Goal: Task Accomplishment & Management: Use online tool/utility

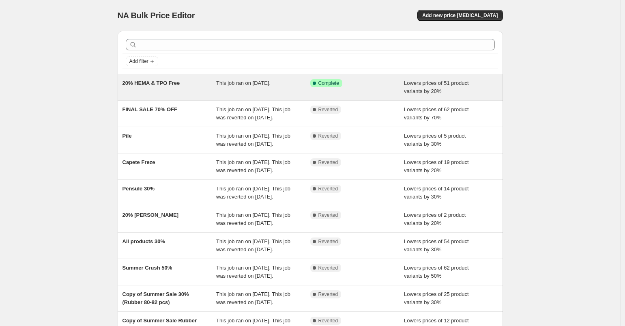
click at [165, 85] on span "20% HEMA & TPO Free" at bounding box center [152, 83] width 58 height 6
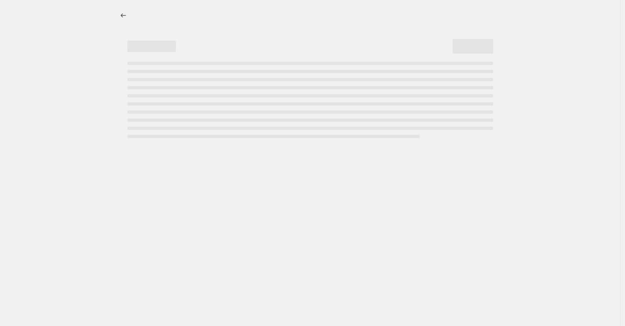
select select "percentage"
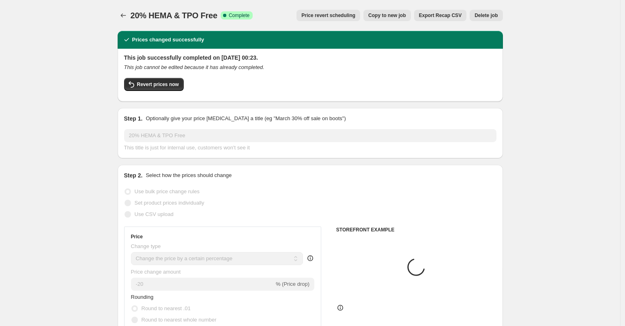
select select "collection"
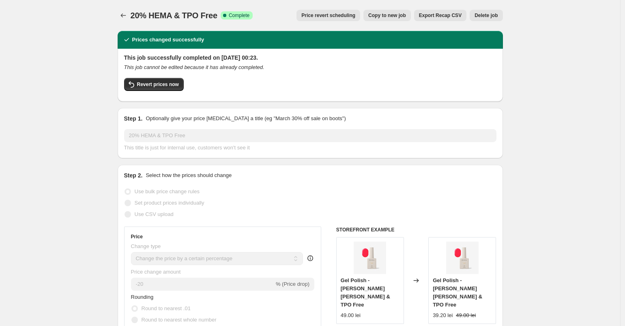
click at [165, 85] on span "Revert prices now" at bounding box center [158, 84] width 42 height 6
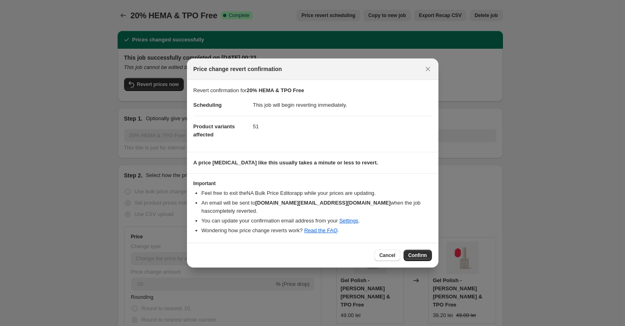
click at [413, 256] on button "Confirm" at bounding box center [418, 255] width 28 height 11
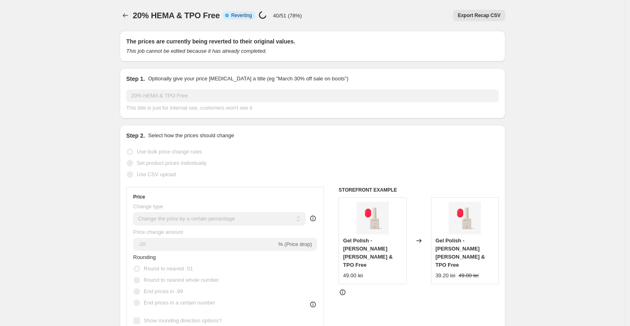
select select "percentage"
select select "collection"
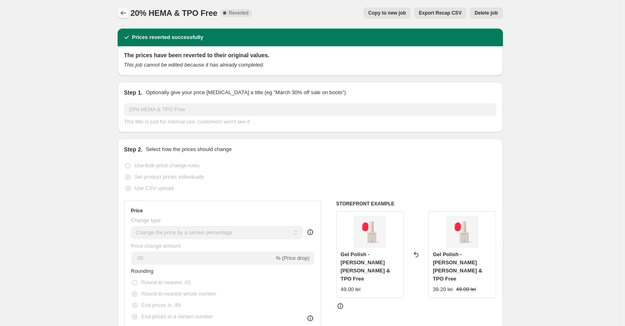
click at [124, 14] on icon "Price change jobs" at bounding box center [123, 13] width 8 height 8
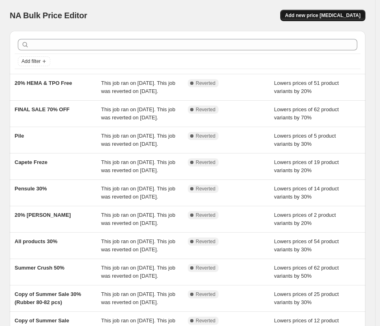
drag, startPoint x: 335, startPoint y: 17, endPoint x: 340, endPoint y: 15, distance: 5.4
click at [340, 15] on span "Add new price [MEDICAL_DATA]" at bounding box center [322, 15] width 75 height 6
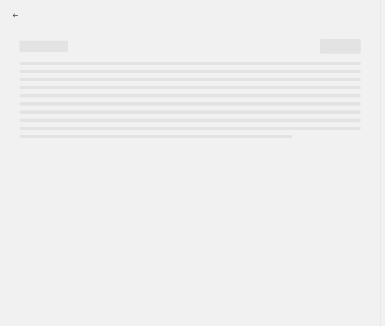
select select "percentage"
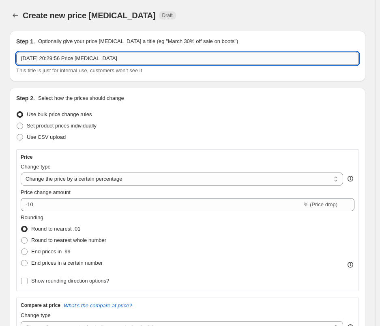
drag, startPoint x: 124, startPoint y: 59, endPoint x: -31, endPoint y: 44, distance: 155.7
click at [16, 52] on input "3 Oct 2025, 20:29:56 Price change job" at bounding box center [187, 58] width 343 height 13
drag, startPoint x: 26, startPoint y: 58, endPoint x: 20, endPoint y: 57, distance: 5.5
click at [20, 57] on input "autum Sale 25" at bounding box center [187, 58] width 343 height 13
click at [33, 56] on input "Autum Sale 25" at bounding box center [187, 58] width 343 height 13
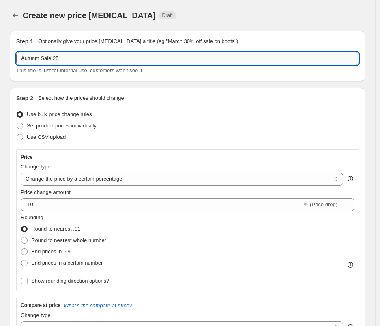
drag, startPoint x: 35, startPoint y: 59, endPoint x: 40, endPoint y: 60, distance: 5.4
click at [40, 60] on input "Autunm Sale 25" at bounding box center [187, 58] width 343 height 13
type input "Autumn Sale 25"
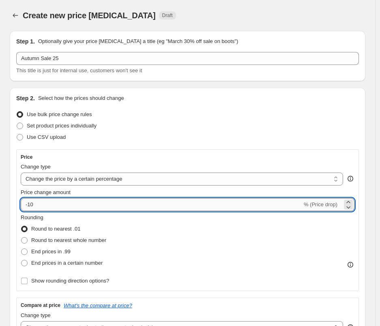
click at [29, 206] on input "-10" at bounding box center [162, 204] width 282 height 13
drag, startPoint x: 96, startPoint y: 205, endPoint x: 102, endPoint y: 194, distance: 12.7
click at [96, 205] on input "-30" at bounding box center [162, 204] width 282 height 13
type input "-30"
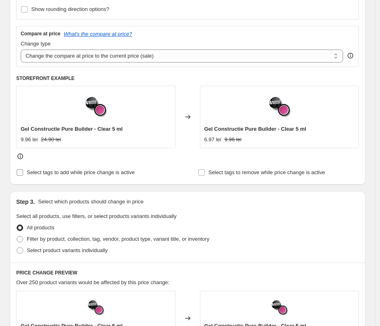
scroll to position [234, 0]
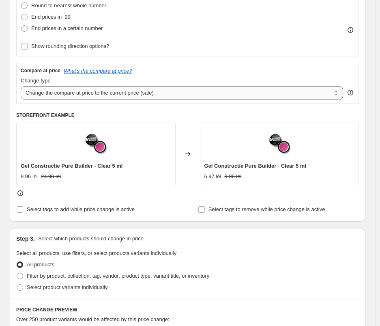
click option "Change the compare at price to the current price (sale)" at bounding box center [0, 0] width 0 height 0
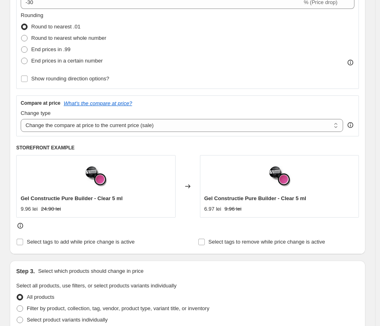
scroll to position [212, 0]
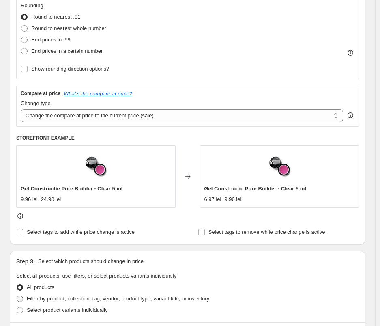
click at [73, 298] on span "Filter by product, collection, tag, vendor, product type, variant title, or inv…" at bounding box center [118, 298] width 183 height 6
click at [17, 296] on input "Filter by product, collection, tag, vendor, product type, variant title, or inv…" at bounding box center [17, 295] width 0 height 0
radio input "true"
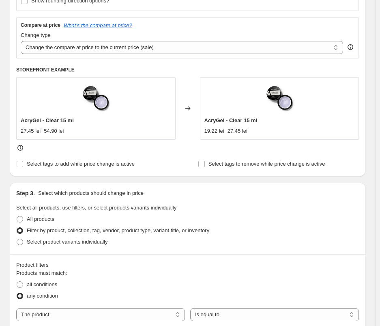
scroll to position [306, 0]
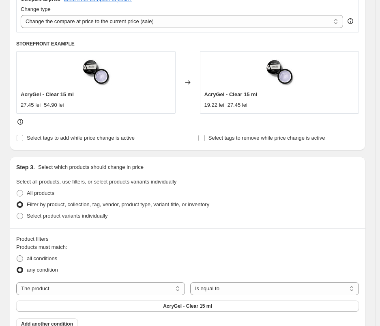
click at [41, 257] on span "all conditions" at bounding box center [42, 258] width 30 height 6
click at [17, 256] on input "all conditions" at bounding box center [17, 255] width 0 height 0
radio input "true"
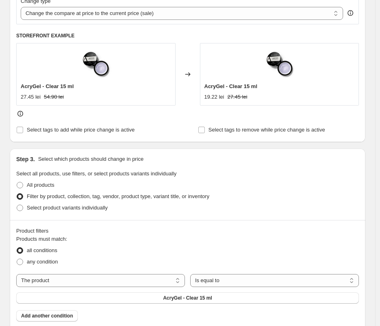
scroll to position [344, 0]
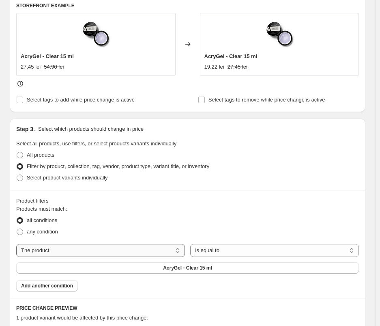
select select "collection"
click option "Is equal to" at bounding box center [0, 0] width 0 height 0
click at [74, 272] on button "AcryGel" at bounding box center [187, 267] width 343 height 11
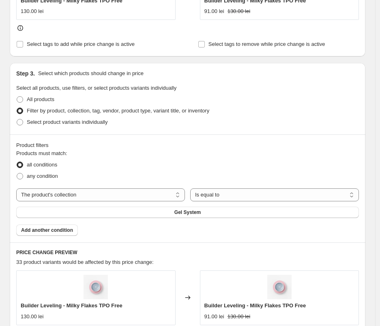
scroll to position [404, 0]
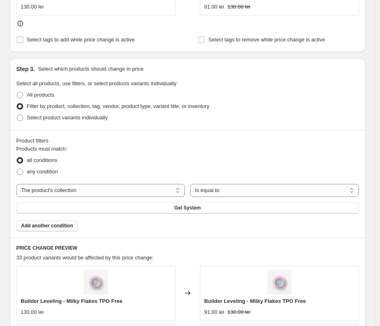
click at [55, 228] on span "Add another condition" at bounding box center [47, 225] width 52 height 6
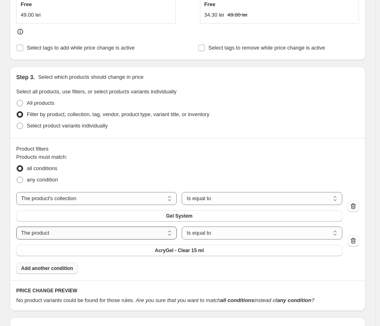
select select "inventory_quantity"
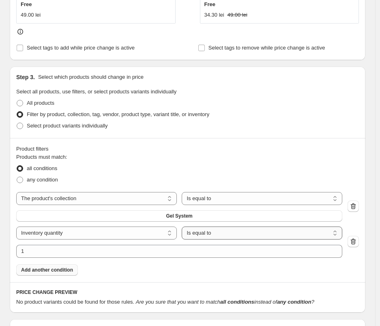
select select ">"
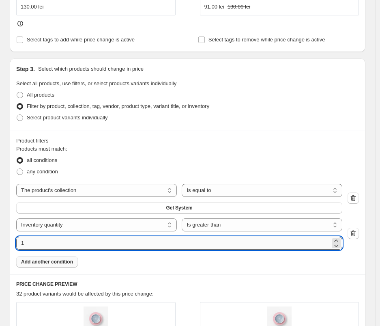
drag, startPoint x: 155, startPoint y: 244, endPoint x: -4, endPoint y: 235, distance: 159.3
click at [16, 237] on input "1" at bounding box center [173, 243] width 314 height 13
type input "30"
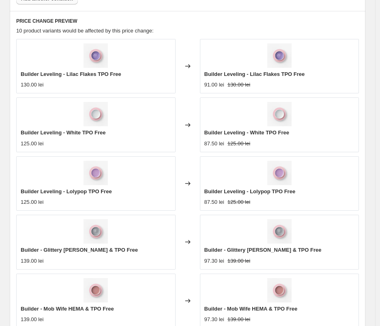
scroll to position [796, 0]
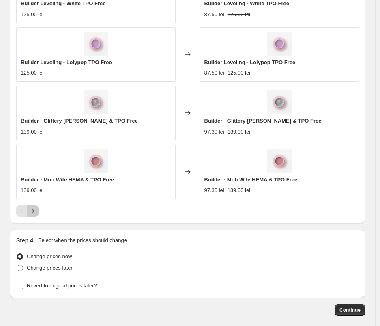
click at [36, 212] on icon "Next" at bounding box center [33, 211] width 8 height 8
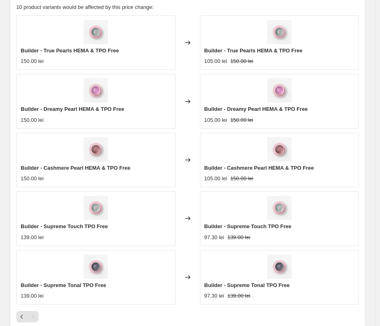
scroll to position [699, 0]
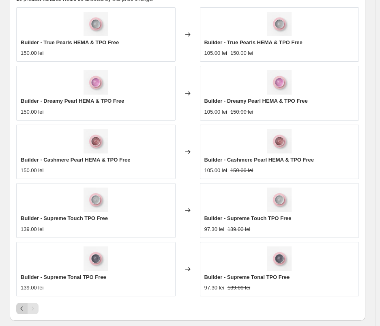
click at [19, 311] on icon "Previous" at bounding box center [22, 308] width 8 height 8
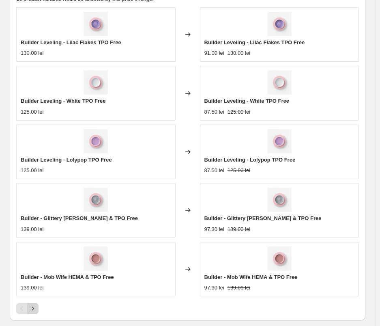
click at [35, 312] on icon "Next" at bounding box center [33, 308] width 8 height 8
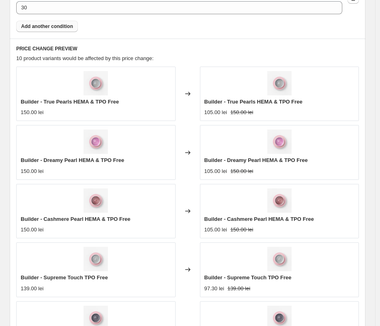
scroll to position [835, 0]
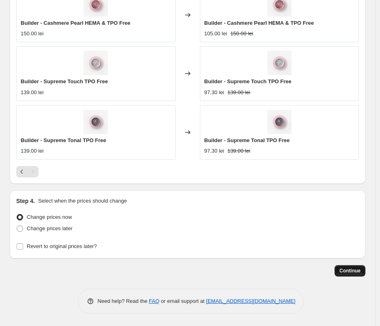
click at [360, 273] on span "Continue" at bounding box center [350, 270] width 21 height 6
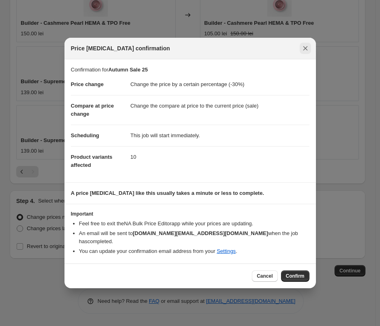
click at [305, 52] on icon "Close" at bounding box center [305, 48] width 8 height 8
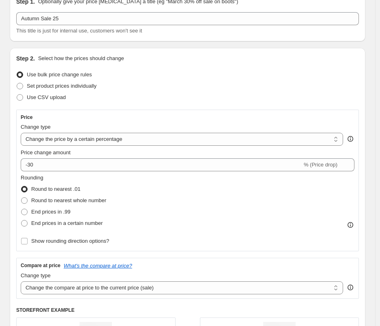
scroll to position [0, 0]
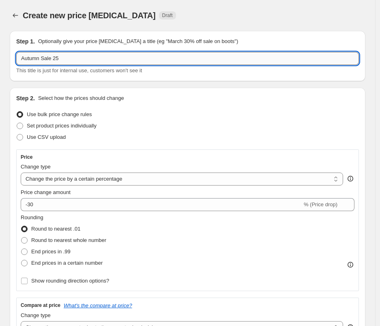
click at [23, 61] on input "Autumn Sale 25" at bounding box center [187, 58] width 343 height 13
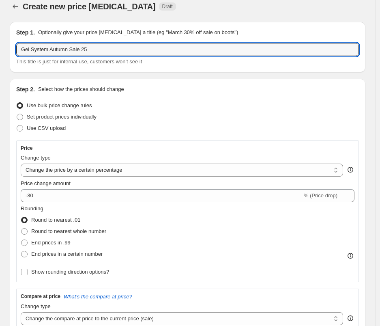
scroll to position [30, 0]
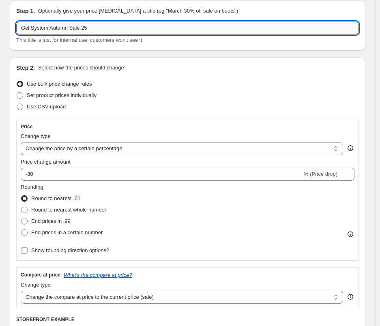
drag, startPoint x: 84, startPoint y: 28, endPoint x: 99, endPoint y: 28, distance: 15.4
click at [99, 28] on input "Gel System Autumn Sale 25" at bounding box center [187, 28] width 343 height 13
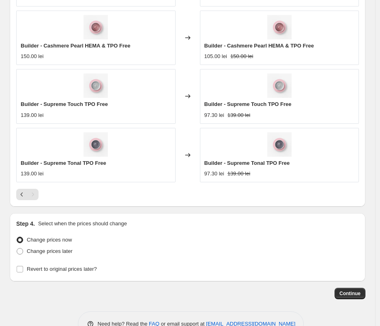
scroll to position [835, 0]
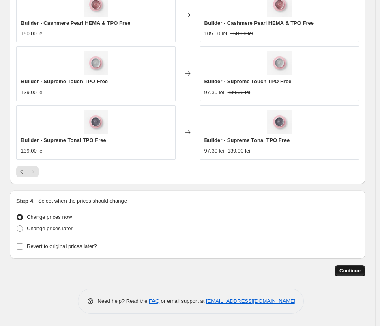
type input "Gel System Autumn Sale 30%"
click at [356, 269] on span "Continue" at bounding box center [350, 270] width 21 height 6
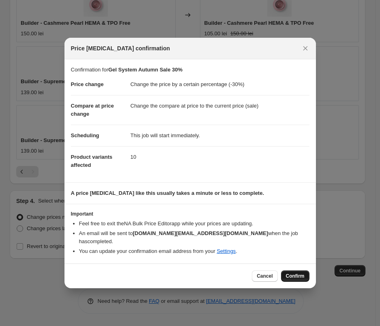
click at [293, 276] on button "Confirm" at bounding box center [295, 275] width 28 height 11
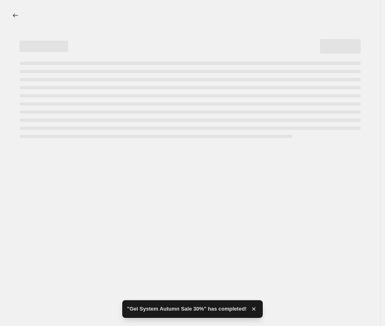
select select "percentage"
select select "collection"
select select "inventory_quantity"
select select ">"
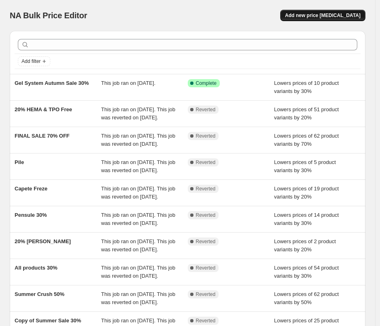
click at [340, 18] on span "Add new price [MEDICAL_DATA]" at bounding box center [322, 15] width 75 height 6
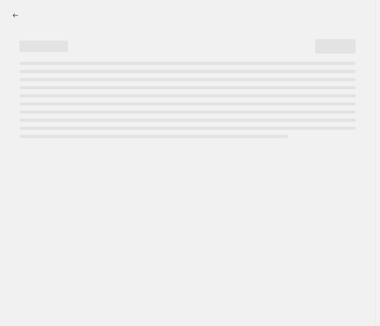
select select "percentage"
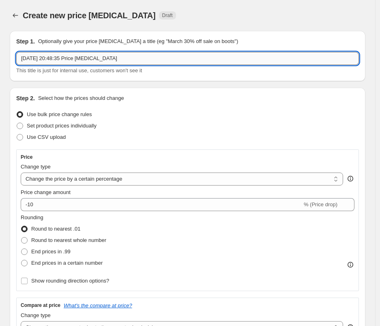
drag, startPoint x: 146, startPoint y: 60, endPoint x: -30, endPoint y: 47, distance: 176.5
click at [16, 52] on input "3 Oct 2025, 20:48:35 Price change job" at bounding box center [187, 58] width 343 height 13
drag, startPoint x: 64, startPoint y: 60, endPoint x: -41, endPoint y: 55, distance: 105.2
click at [16, 55] on input "PolyAcrygel Autumn 30%" at bounding box center [187, 58] width 343 height 13
type input "PolyAcrygel Autumn 30%"
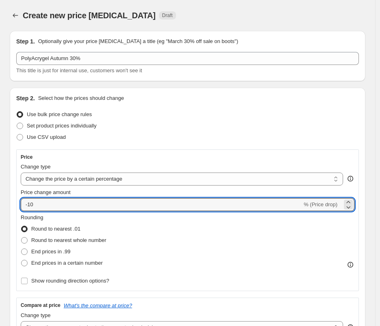
drag, startPoint x: 41, startPoint y: 206, endPoint x: 83, endPoint y: 225, distance: 45.6
click at [28, 207] on input "-10" at bounding box center [162, 204] width 282 height 13
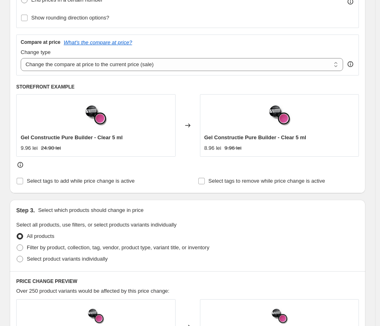
scroll to position [262, 0]
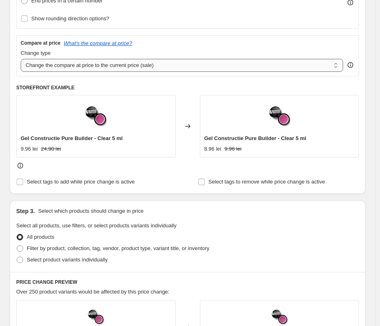
type input "-30"
click option "Change the compare at price to the current price (sale)" at bounding box center [0, 0] width 0 height 0
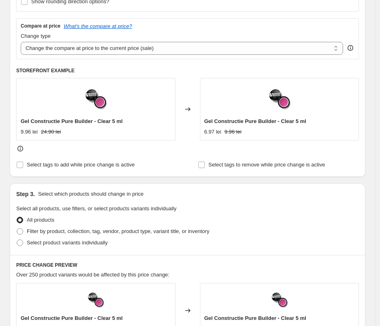
scroll to position [257, 0]
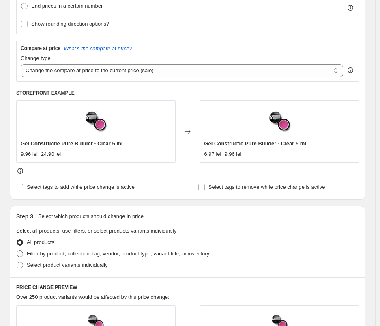
click at [79, 254] on span "Filter by product, collection, tag, vendor, product type, variant title, or inv…" at bounding box center [118, 253] width 183 height 6
click at [17, 251] on input "Filter by product, collection, tag, vendor, product type, variant title, or inv…" at bounding box center [17, 250] width 0 height 0
radio input "true"
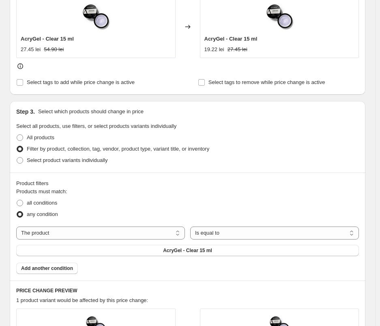
scroll to position [374, 0]
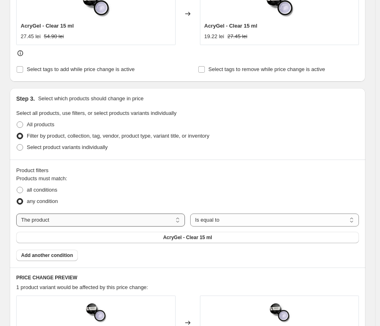
select select "collection"
click at [109, 237] on button "AcryGel" at bounding box center [187, 237] width 343 height 11
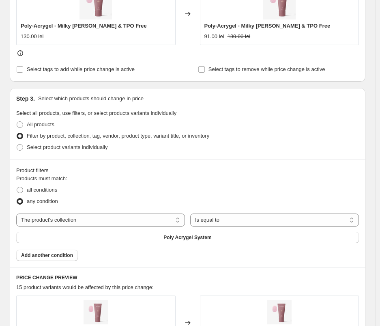
scroll to position [374, 0]
click at [31, 256] on span "Add another condition" at bounding box center [47, 255] width 52 height 6
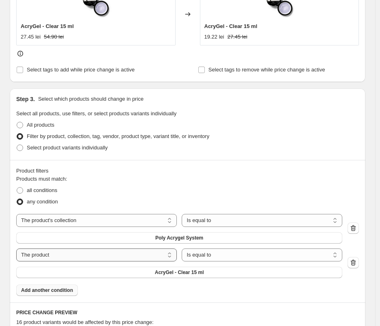
scroll to position [375, 0]
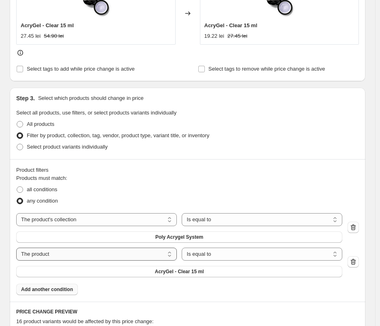
select select "inventory_quantity"
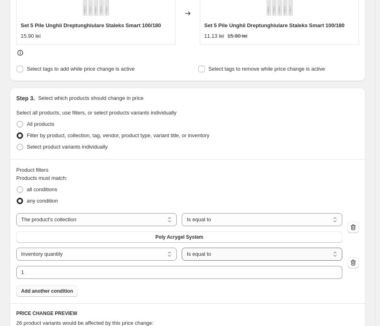
select select ">"
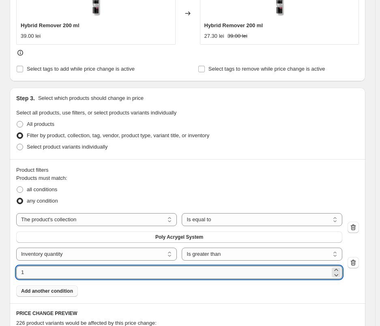
drag, startPoint x: 178, startPoint y: 272, endPoint x: 53, endPoint y: 267, distance: 125.0
click at [53, 267] on input "1" at bounding box center [173, 272] width 314 height 13
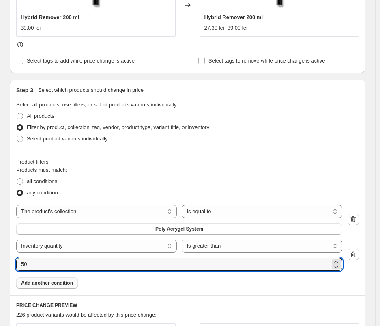
type input "50"
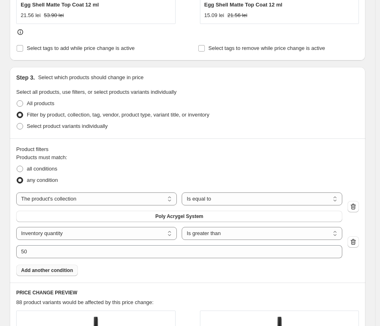
scroll to position [522, 0]
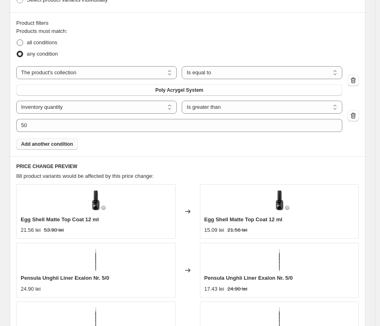
click at [57, 45] on span "all conditions" at bounding box center [42, 42] width 30 height 6
click at [17, 40] on input "all conditions" at bounding box center [17, 39] width 0 height 0
radio input "true"
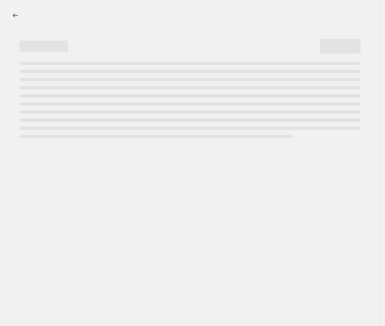
select select "percentage"
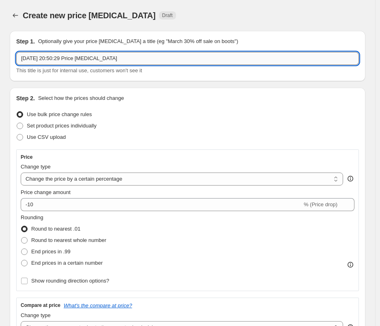
drag, startPoint x: 143, startPoint y: 60, endPoint x: -67, endPoint y: 34, distance: 210.9
click at [16, 52] on input "[DATE] 20:50:29 Price [MEDICAL_DATA]" at bounding box center [187, 58] width 343 height 13
paste input "PolyAcrygel Autumn 30%"
drag, startPoint x: 32, startPoint y: 59, endPoint x: -15, endPoint y: 51, distance: 46.9
click at [16, 52] on input "PolyPolyAcrygel Autumn 30%" at bounding box center [187, 58] width 343 height 13
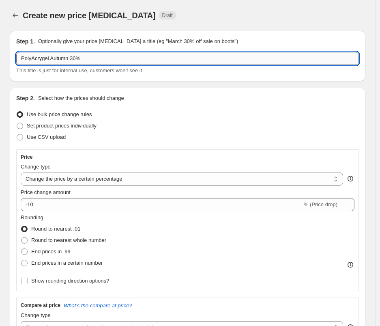
drag, startPoint x: 73, startPoint y: 58, endPoint x: 80, endPoint y: 60, distance: 7.1
click at [73, 58] on input "PolyAcrygel Autumn 30%" at bounding box center [187, 58] width 343 height 13
type input "PolyAcrygel Autumn Sale 30%"
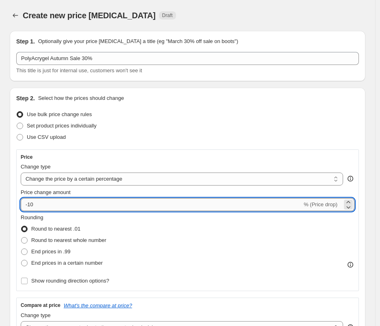
drag, startPoint x: 54, startPoint y: 204, endPoint x: 30, endPoint y: 208, distance: 24.7
click at [30, 208] on input "-10" at bounding box center [162, 204] width 282 height 13
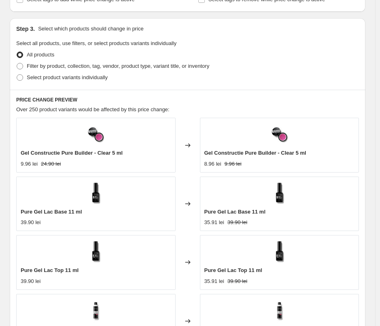
scroll to position [419, 0]
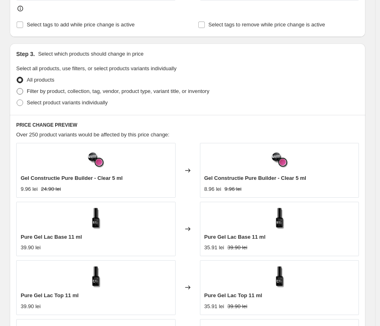
type input "-100"
click at [45, 89] on span "Filter by product, collection, tag, vendor, product type, variant title, or inv…" at bounding box center [118, 91] width 183 height 6
click at [17, 88] on input "Filter by product, collection, tag, vendor, product type, variant title, or inv…" at bounding box center [17, 88] width 0 height 0
radio input "true"
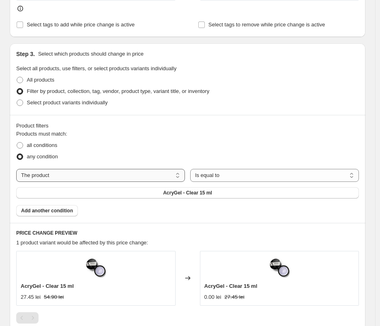
select select "collection"
click at [224, 189] on button "AcryGel" at bounding box center [187, 192] width 343 height 11
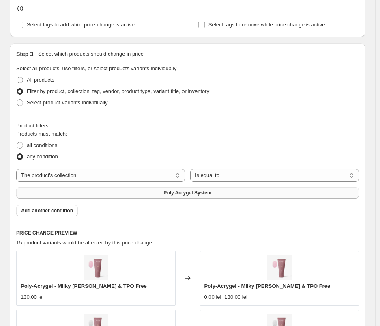
click at [115, 193] on button "Poly Acrygel System" at bounding box center [187, 192] width 343 height 11
click at [37, 145] on span "all conditions" at bounding box center [42, 145] width 30 height 6
click at [17, 142] on input "all conditions" at bounding box center [17, 142] width 0 height 0
radio input "true"
click at [52, 211] on span "Add another condition" at bounding box center [47, 210] width 52 height 6
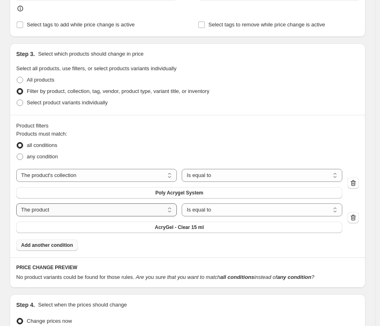
select select "inventory_quantity"
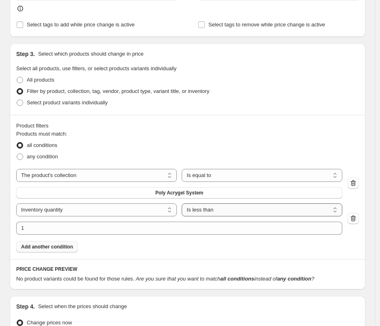
select select ">"
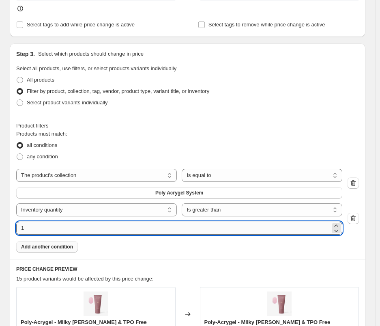
click at [193, 230] on input "1" at bounding box center [173, 228] width 314 height 13
drag, startPoint x: 63, startPoint y: 229, endPoint x: 9, endPoint y: 230, distance: 54.0
click at [16, 230] on input "1" at bounding box center [173, 228] width 314 height 13
type input "50"
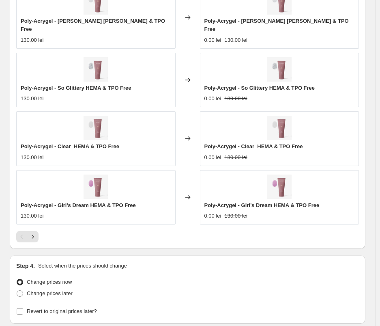
scroll to position [835, 0]
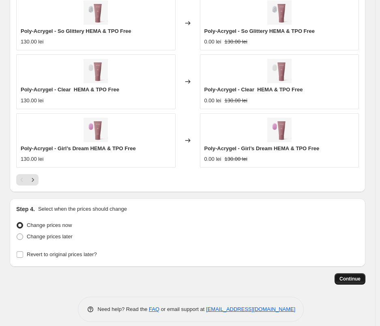
click at [348, 273] on button "Continue" at bounding box center [350, 278] width 31 height 11
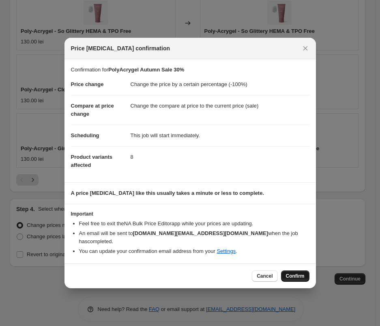
click at [287, 273] on span "Confirm" at bounding box center [295, 276] width 19 height 6
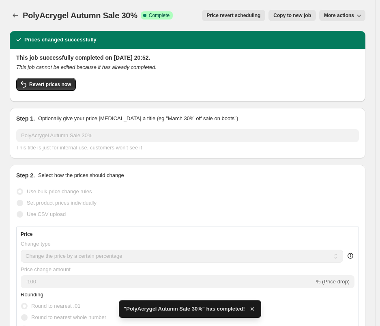
click at [363, 17] on icon "button" at bounding box center [359, 15] width 8 height 8
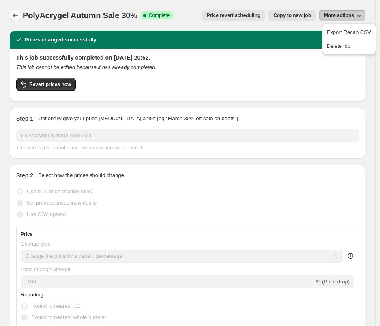
click at [17, 15] on icon "Price change jobs" at bounding box center [15, 15] width 8 height 8
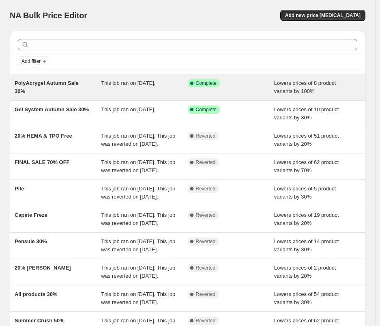
click at [80, 93] on div "PolyAcrygel Autumn Sale 30%" at bounding box center [58, 87] width 86 height 16
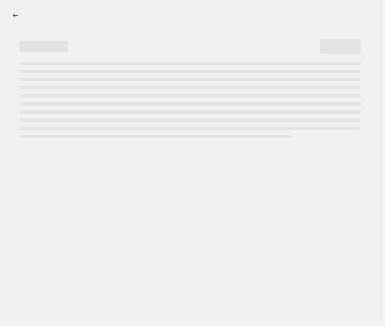
select select "percentage"
select select "collection"
select select "inventory_quantity"
select select ">"
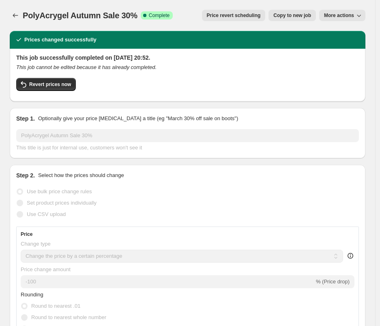
click at [298, 15] on span "Copy to new job" at bounding box center [292, 15] width 38 height 6
select select "percentage"
select select "collection"
select select "inventory_quantity"
select select ">"
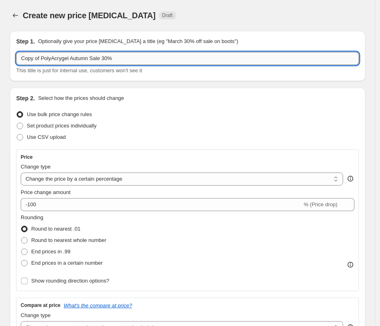
drag, startPoint x: 43, startPoint y: 60, endPoint x: 10, endPoint y: 59, distance: 33.3
click at [16, 59] on input "Copy of PolyAcrygel Autumn Sale 30%" at bounding box center [187, 58] width 343 height 13
click at [85, 59] on input "PolyAcrygel Autumn Sale 30%" at bounding box center [187, 58] width 343 height 13
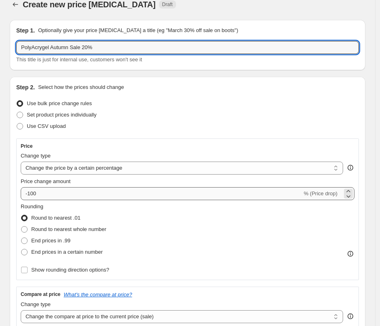
type input "PolyAcrygel Autumn Sale 20%"
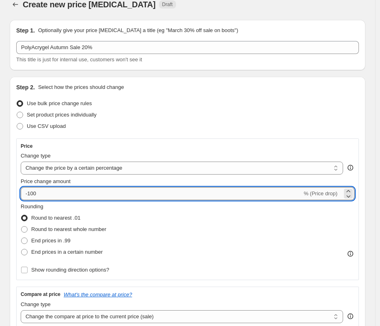
drag, startPoint x: 38, startPoint y: 194, endPoint x: 30, endPoint y: 194, distance: 8.1
click at [30, 194] on input "-100" at bounding box center [162, 193] width 282 height 13
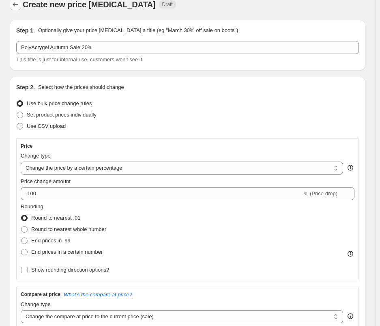
click at [16, 9] on button "Price change jobs" at bounding box center [15, 4] width 11 height 11
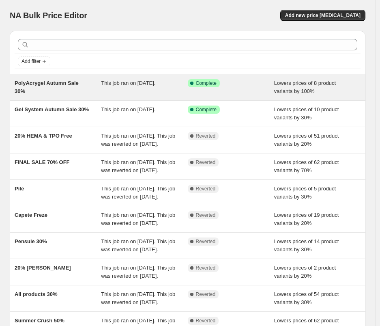
click at [131, 95] on div "This job ran on [DATE]." at bounding box center [144, 87] width 86 height 16
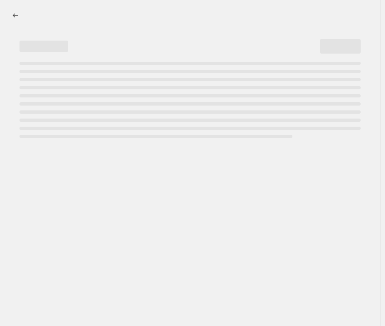
select select "percentage"
select select "collection"
select select "inventory_quantity"
select select ">"
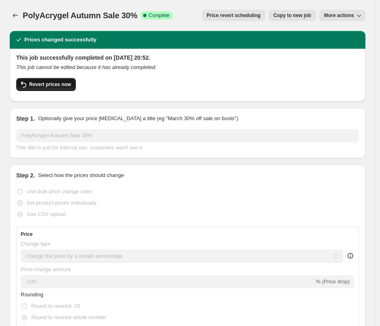
click at [64, 84] on span "Revert prices now" at bounding box center [50, 84] width 42 height 6
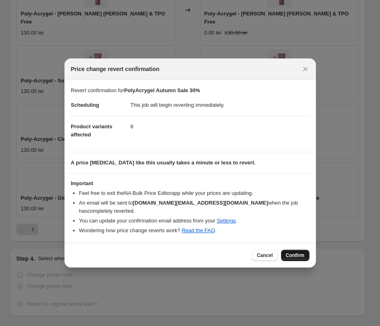
click at [302, 252] on span "Confirm" at bounding box center [295, 255] width 19 height 6
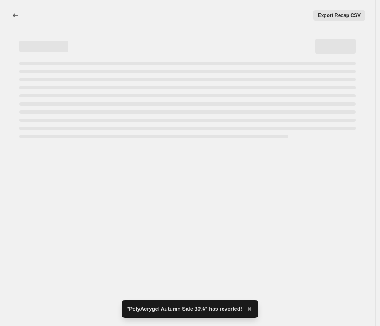
select select "percentage"
select select "collection"
select select "inventory_quantity"
select select ">"
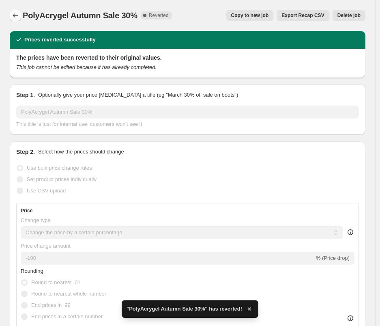
click at [14, 13] on icon "Price change jobs" at bounding box center [15, 15] width 8 height 8
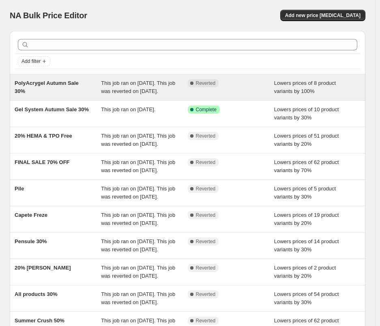
click at [132, 90] on span "This job ran on 3 October 2025. This job was reverted on 3 October 2025." at bounding box center [138, 87] width 74 height 14
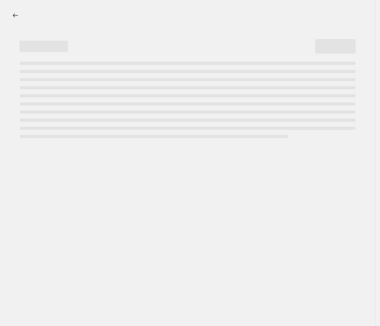
select select "percentage"
select select "collection"
select select "inventory_quantity"
select select ">"
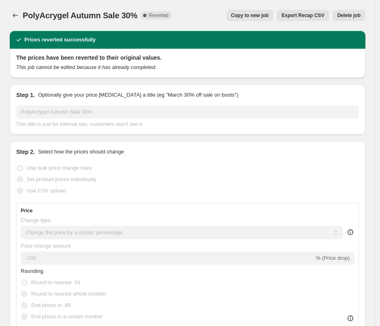
drag, startPoint x: 245, startPoint y: 18, endPoint x: 233, endPoint y: 45, distance: 29.2
drag, startPoint x: 344, startPoint y: 15, endPoint x: 304, endPoint y: 56, distance: 57.4
click at [255, 13] on span "Copy to new job" at bounding box center [250, 15] width 38 height 6
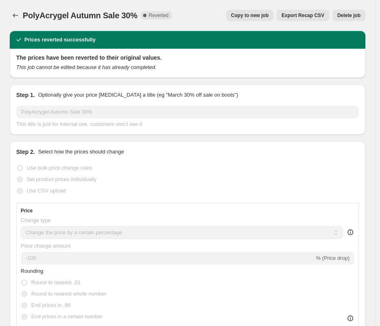
select select "percentage"
select select "collection"
select select "inventory_quantity"
select select ">"
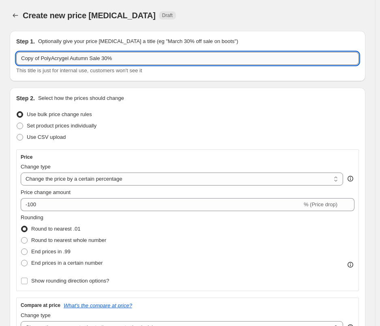
click at [87, 58] on input "Copy of PolyAcrygel Autumn Sale 30%" at bounding box center [187, 58] width 343 height 13
click at [42, 60] on input "Copy of PolyAcrygel Autumn Sale 30%" at bounding box center [187, 58] width 343 height 13
click at [43, 60] on input "Copy of PolyAcrygel Autumn Sale 30%" at bounding box center [187, 58] width 343 height 13
drag, startPoint x: 43, startPoint y: 60, endPoint x: 35, endPoint y: 58, distance: 7.9
click at [35, 58] on input "Copy of PolyAcrygel Autumn Sale 30%" at bounding box center [187, 58] width 343 height 13
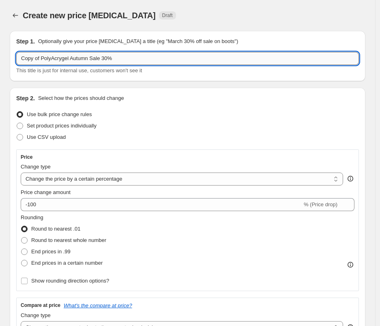
click at [36, 58] on input "Copy of PolyAcrygel Autumn Sale 30%" at bounding box center [187, 58] width 343 height 13
drag, startPoint x: 43, startPoint y: 58, endPoint x: -3, endPoint y: 60, distance: 46.7
click at [16, 60] on input "Copy of PolyAcrygel Autumn Sale 30%" at bounding box center [187, 58] width 343 height 13
type input "PolyAcrygel Autumn Sale 30%"
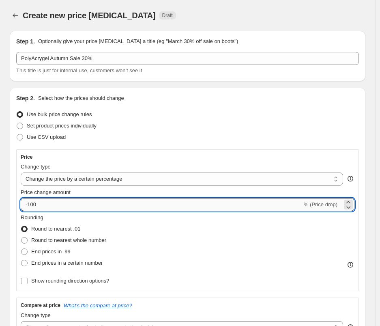
drag, startPoint x: 31, startPoint y: 204, endPoint x: 53, endPoint y: 204, distance: 22.3
click at [53, 204] on input "-100" at bounding box center [162, 204] width 282 height 13
type input "-1"
type input "-30"
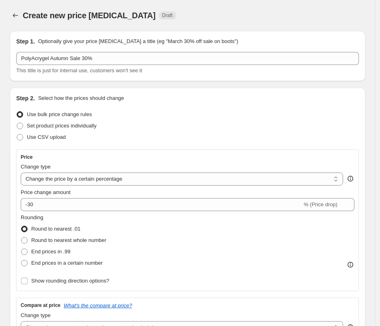
click at [14, 276] on div "Step 2. Select how the prices should change Use bulk price change rules Set pro…" at bounding box center [188, 272] width 356 height 368
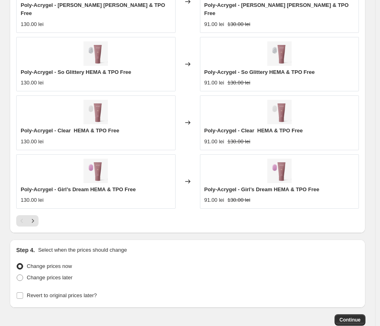
scroll to position [799, 0]
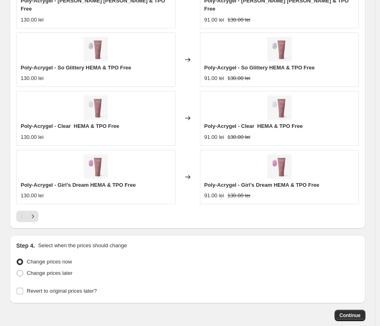
click at [351, 310] on button "Continue" at bounding box center [350, 315] width 31 height 11
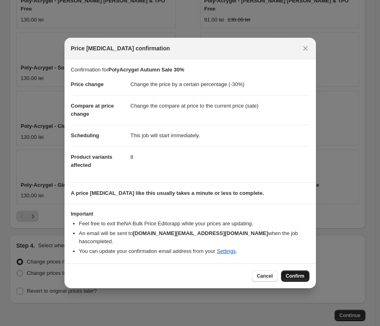
click at [299, 274] on span "Confirm" at bounding box center [295, 276] width 19 height 6
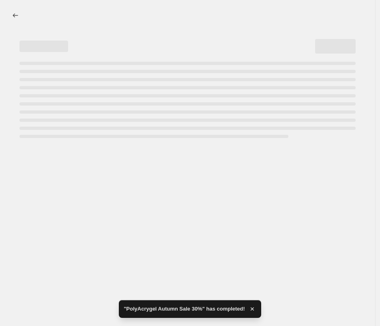
select select "percentage"
select select "collection"
select select "inventory_quantity"
select select ">"
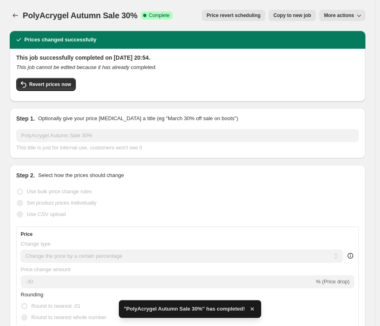
click at [283, 9] on div "PolyAcrygel Autumn Sale 30%. This page is ready PolyAcrygel Autumn Sale 30% Suc…" at bounding box center [188, 15] width 356 height 31
click at [286, 13] on span "Copy to new job" at bounding box center [292, 15] width 38 height 6
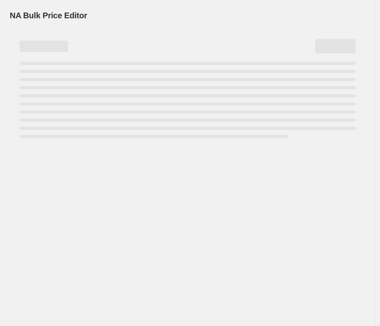
select select "percentage"
select select "collection"
select select "inventory_quantity"
select select ">"
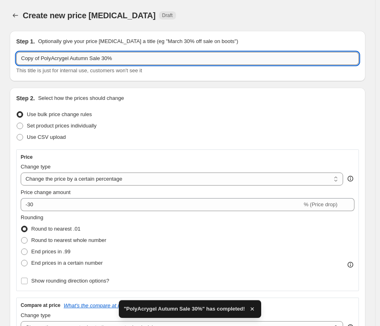
click at [105, 58] on input "Copy of PolyAcrygel Autumn Sale 30%" at bounding box center [187, 58] width 343 height 13
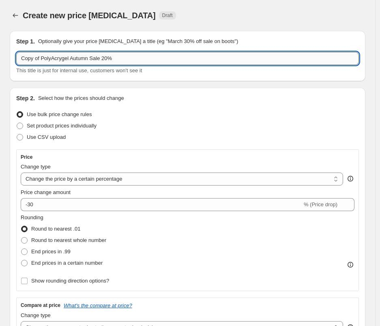
drag, startPoint x: 43, startPoint y: 58, endPoint x: -2, endPoint y: 59, distance: 45.0
click at [16, 59] on input "Copy of PolyAcrygel Autumn Sale 20%" at bounding box center [187, 58] width 343 height 13
type input "PolyAcrygel Autumn Sale 20%"
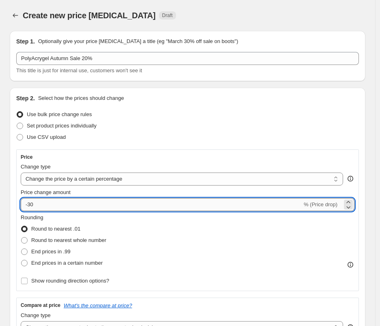
click at [28, 206] on input "-30" at bounding box center [162, 204] width 282 height 13
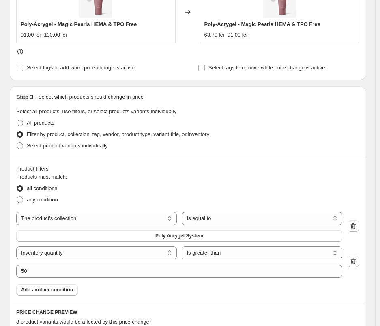
scroll to position [378, 0]
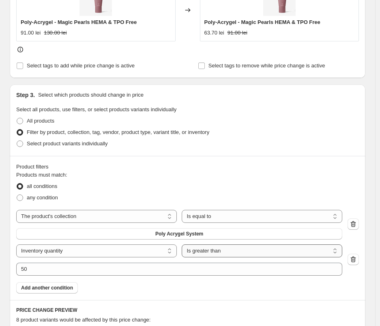
type input "-20"
select select "<"
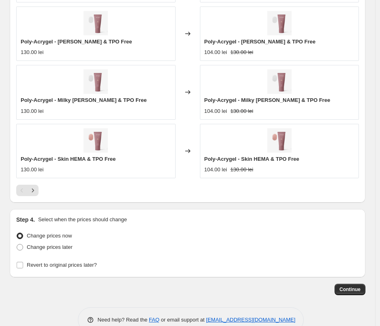
scroll to position [823, 0]
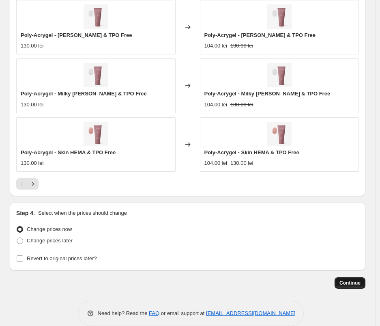
click at [361, 282] on span "Continue" at bounding box center [350, 283] width 21 height 6
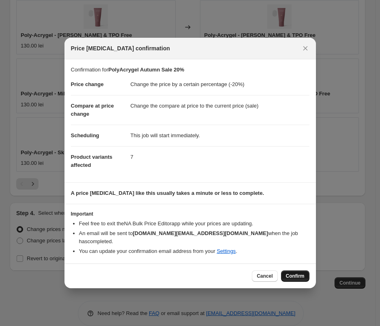
click at [301, 275] on span "Confirm" at bounding box center [295, 276] width 19 height 6
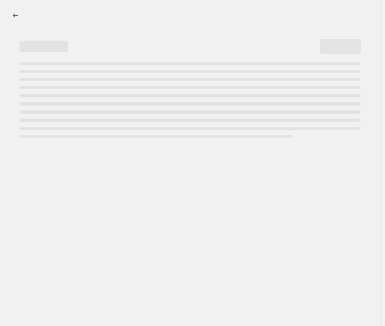
select select "percentage"
select select "collection"
select select "inventory_quantity"
select select "<"
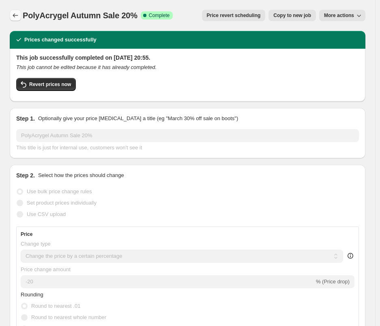
click at [17, 16] on icon "Price change jobs" at bounding box center [15, 15] width 5 height 4
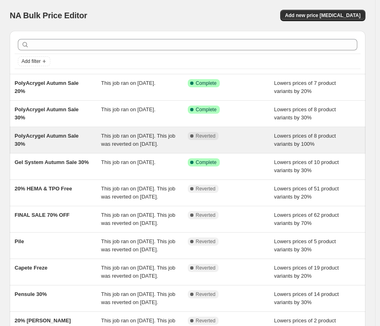
click at [80, 148] on div "PolyAcrygel Autumn Sale 30%" at bounding box center [58, 140] width 86 height 16
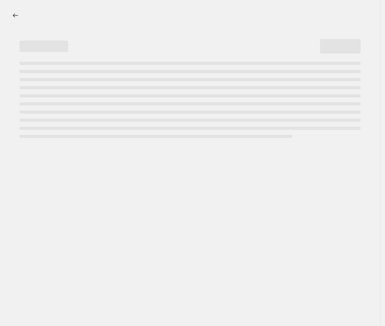
select select "percentage"
select select "collection"
select select "inventory_quantity"
select select ">"
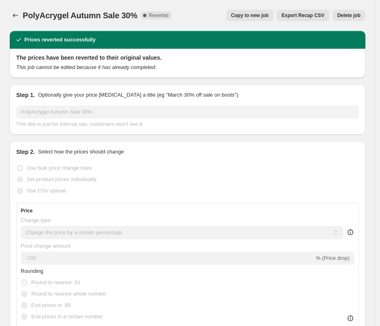
click at [353, 16] on span "Delete job" at bounding box center [349, 15] width 23 height 6
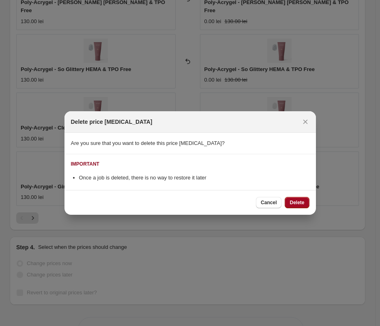
click at [301, 206] on span "Delete" at bounding box center [297, 202] width 15 height 6
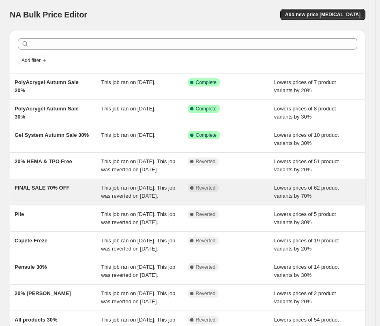
scroll to position [6, 0]
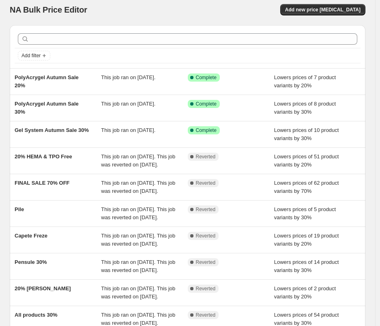
drag, startPoint x: 345, startPoint y: 9, endPoint x: 265, endPoint y: 8, distance: 80.3
click at [265, 8] on div "Add new price [MEDICAL_DATA]" at bounding box center [276, 9] width 179 height 11
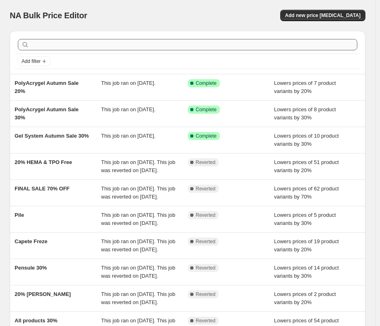
scroll to position [9, 0]
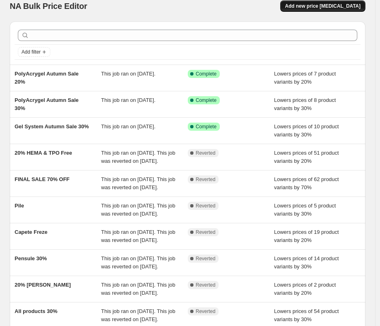
click at [327, 9] on span "Add new price [MEDICAL_DATA]" at bounding box center [322, 6] width 75 height 6
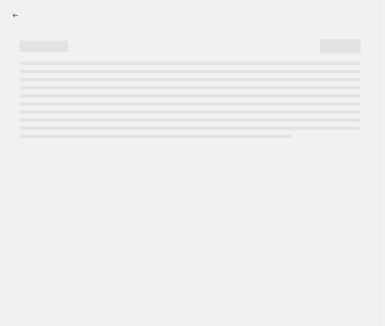
select select "percentage"
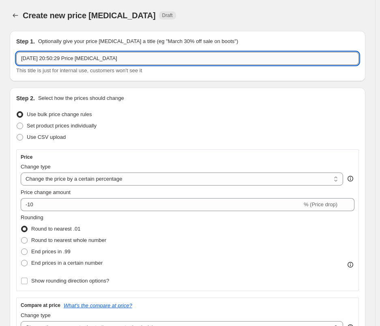
drag, startPoint x: 127, startPoint y: 61, endPoint x: -97, endPoint y: 43, distance: 223.9
click at [16, 52] on input "3 Oct 2025, 20:50:29 Price change job" at bounding box center [187, 58] width 343 height 13
paste input "PolyAcrygel Autumn 30%"
drag, startPoint x: 52, startPoint y: 61, endPoint x: 5, endPoint y: 50, distance: 48.7
click at [16, 52] on input "PolyAcrygel Autumn 30%" at bounding box center [187, 58] width 343 height 13
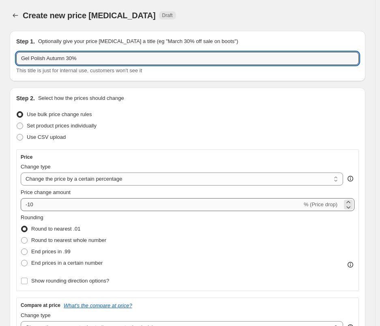
type input "Gel Polish Autumn 30%"
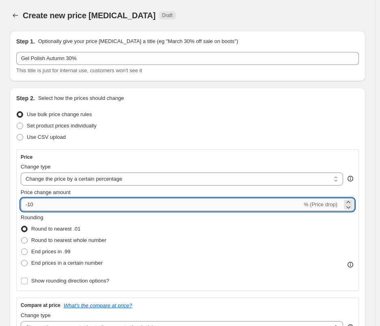
drag, startPoint x: 89, startPoint y: 204, endPoint x: 33, endPoint y: 209, distance: 56.6
click at [33, 209] on input "-10" at bounding box center [162, 204] width 282 height 13
drag, startPoint x: 31, startPoint y: 206, endPoint x: 45, endPoint y: 207, distance: 13.8
click at [45, 207] on input "-10" at bounding box center [162, 204] width 282 height 13
type input "-1"
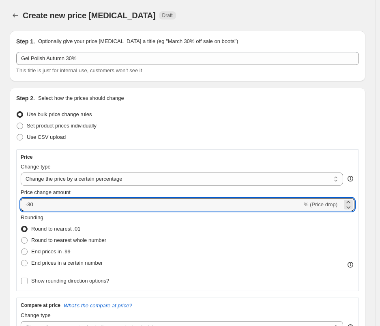
type input "-30"
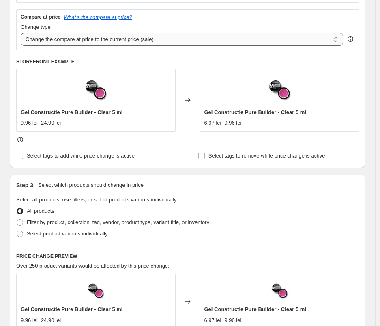
scroll to position [323, 0]
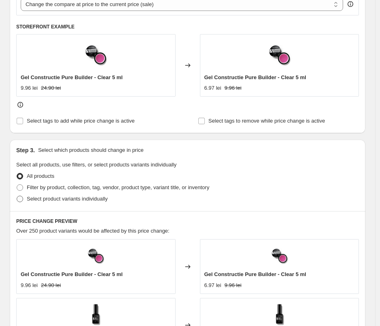
click at [53, 194] on label "Select product variants individually" at bounding box center [61, 198] width 91 height 11
click at [17, 196] on input "Select product variants individually" at bounding box center [17, 196] width 0 height 0
radio input "true"
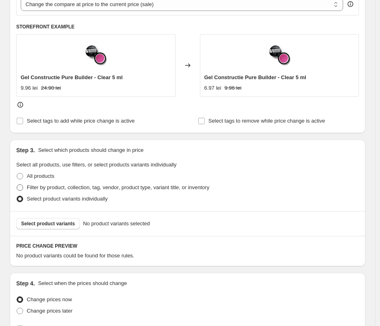
click at [58, 189] on span "Filter by product, collection, tag, vendor, product type, variant title, or inv…" at bounding box center [118, 187] width 183 height 6
click at [17, 185] on input "Filter by product, collection, tag, vendor, product type, variant title, or inv…" at bounding box center [17, 184] width 0 height 0
radio input "true"
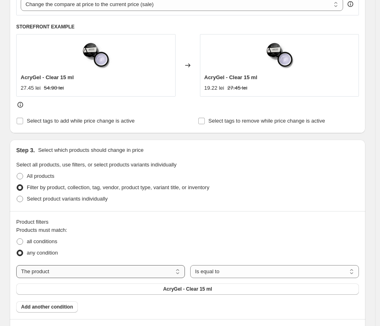
click at [16, 265] on select "The product The product's collection The product's tag The product's vendor The…" at bounding box center [100, 271] width 169 height 13
click at [233, 287] on button "AcryGel - Clear 15 ml" at bounding box center [187, 288] width 343 height 11
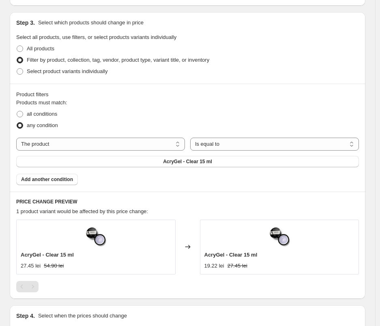
scroll to position [450, 0]
click at [152, 151] on div "The product The product's collection The product's tag The product's vendor The…" at bounding box center [187, 153] width 343 height 30
select select "collection"
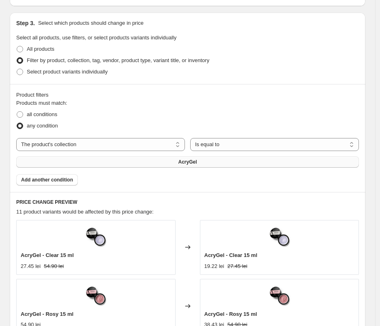
click at [249, 163] on button "AcryGel" at bounding box center [187, 161] width 343 height 11
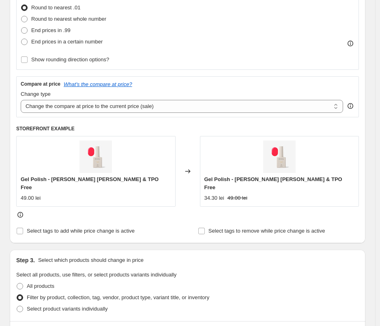
scroll to position [0, 0]
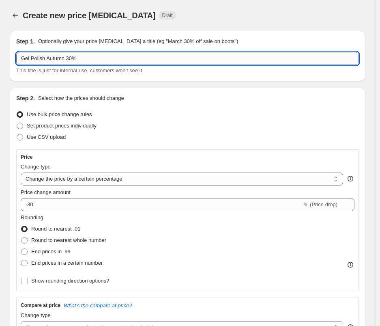
click at [70, 59] on input "Gel Polish Autumn 30%" at bounding box center [187, 58] width 343 height 13
type input "Gel Polish Autumn 20%"
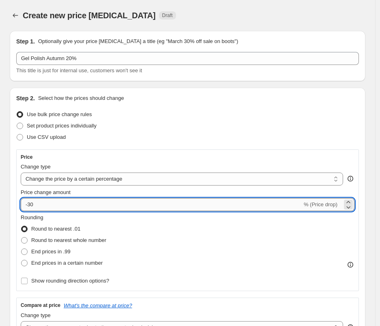
click at [30, 205] on input "-30" at bounding box center [162, 204] width 282 height 13
click at [30, 204] on input "-30" at bounding box center [162, 204] width 282 height 13
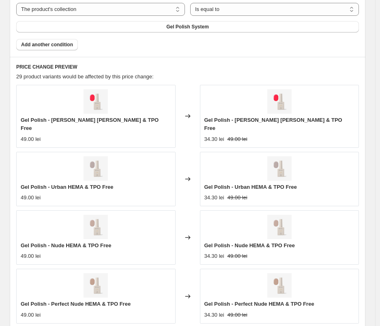
scroll to position [799, 0]
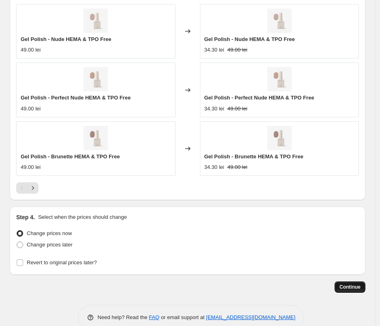
type input "-20"
click at [358, 284] on span "Continue" at bounding box center [350, 287] width 21 height 6
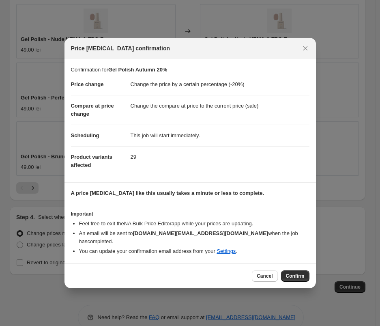
drag, startPoint x: 297, startPoint y: 271, endPoint x: 289, endPoint y: 49, distance: 221.3
click at [287, 71] on div "Price change job confirmation Confirmation for Gel Polish Autumn 20% Price chan…" at bounding box center [191, 163] width 252 height 250
click at [308, 59] on div "Price change job confirmation" at bounding box center [191, 49] width 252 height 22
click at [307, 52] on icon "Close" at bounding box center [305, 48] width 8 height 8
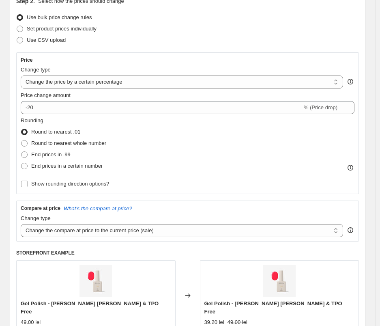
scroll to position [0, 0]
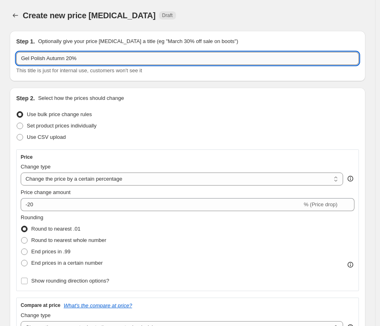
click at [67, 59] on input "Gel Polish Autumn 20%" at bounding box center [187, 58] width 343 height 13
drag, startPoint x: 104, startPoint y: 56, endPoint x: -51, endPoint y: 41, distance: 155.7
click at [16, 52] on input "Gel Polish Autumn Sale 20%" at bounding box center [187, 58] width 343 height 13
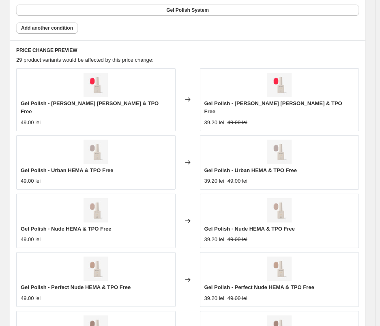
scroll to position [799, 0]
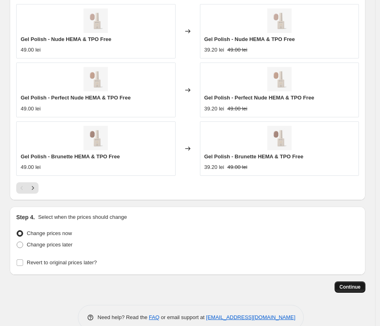
type input "Gel Polish Autumn Sale 20%"
drag, startPoint x: 352, startPoint y: 271, endPoint x: 346, endPoint y: 269, distance: 5.4
click at [346, 284] on span "Continue" at bounding box center [350, 287] width 21 height 6
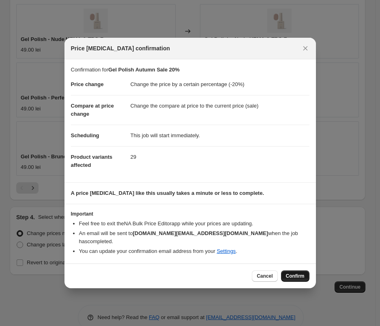
click at [295, 275] on span "Confirm" at bounding box center [295, 276] width 19 height 6
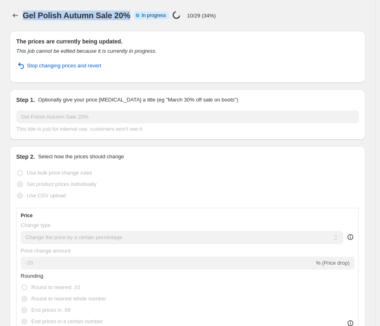
drag, startPoint x: 26, startPoint y: 17, endPoint x: 127, endPoint y: 15, distance: 101.9
click at [127, 15] on span "Gel Polish Autumn Sale 20%" at bounding box center [77, 15] width 108 height 9
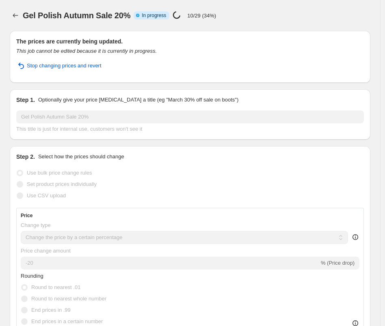
select select "percentage"
select select "collection"
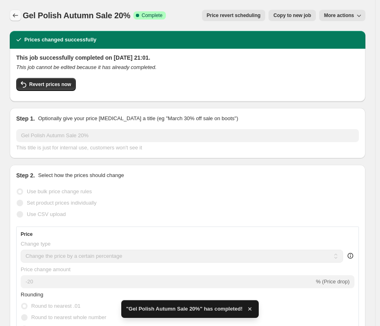
click at [18, 14] on icon "Price change jobs" at bounding box center [15, 15] width 8 height 8
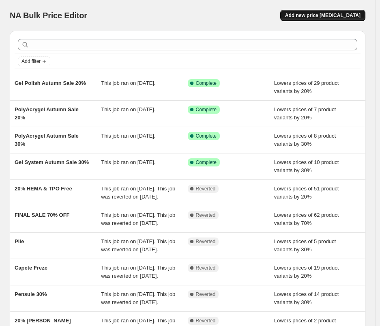
click at [322, 17] on span "Add new price [MEDICAL_DATA]" at bounding box center [322, 15] width 75 height 6
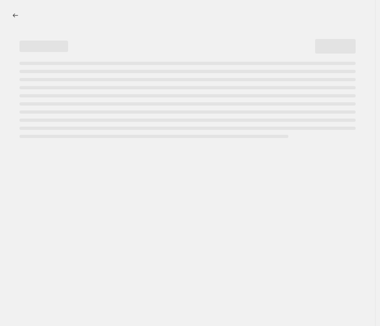
select select "percentage"
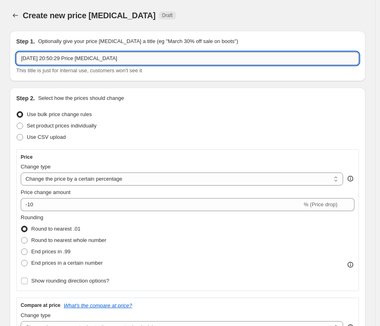
drag, startPoint x: 136, startPoint y: 58, endPoint x: -97, endPoint y: 40, distance: 233.9
click at [16, 52] on input "3 Oct 2025, 20:50:29 Price change job" at bounding box center [187, 58] width 343 height 13
paste input "Gel Polish Autumn Sale 20%"
click at [82, 59] on input "Gel Polish Autumn Sale 20%" at bounding box center [187, 58] width 343 height 13
type input "Gel Polish Autumn Sale 30%"
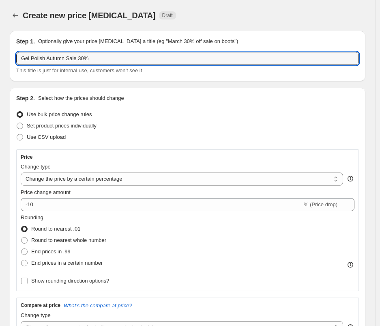
click at [72, 211] on div "Price Change type Change the price to a certain amount Change the price by a ce…" at bounding box center [188, 220] width 334 height 133
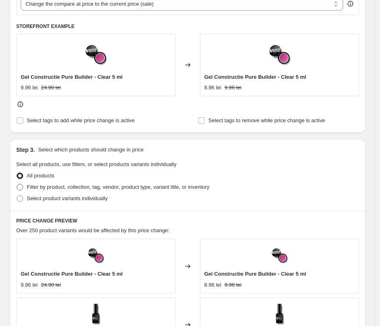
scroll to position [374, 0]
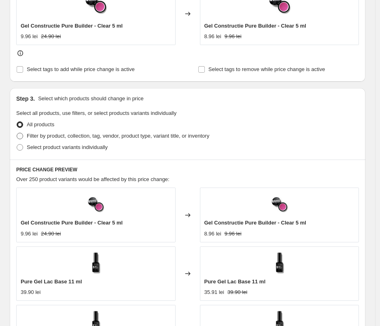
click at [53, 133] on span "Filter by product, collection, tag, vendor, product type, variant title, or inv…" at bounding box center [118, 136] width 183 height 8
click at [17, 133] on input "Filter by product, collection, tag, vendor, product type, variant title, or inv…" at bounding box center [17, 133] width 0 height 0
radio input "true"
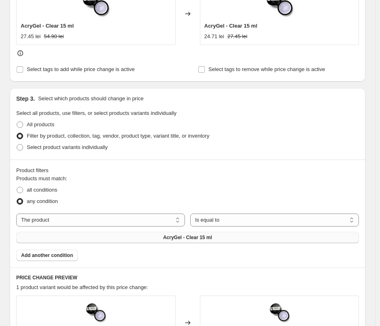
click at [219, 238] on button "AcryGel - Clear 15 ml" at bounding box center [187, 237] width 343 height 11
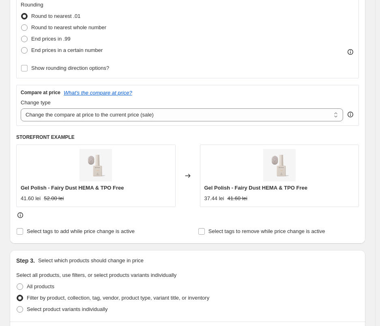
scroll to position [0, 0]
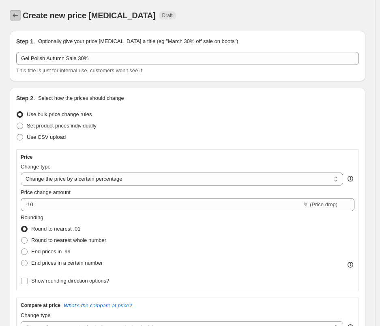
click at [16, 18] on icon "Price change jobs" at bounding box center [15, 15] width 8 height 8
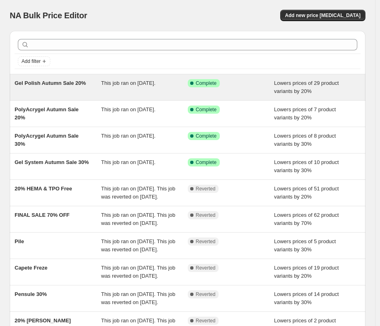
click at [274, 89] on div "Success Complete Complete" at bounding box center [231, 87] width 86 height 16
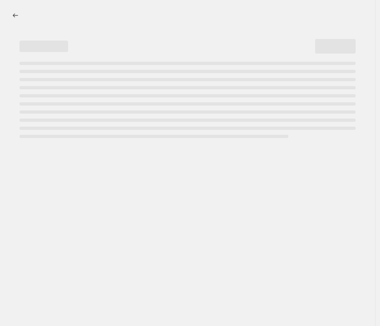
select select "percentage"
select select "collection"
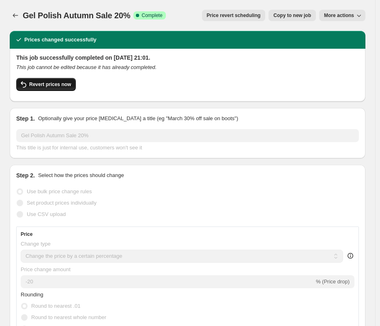
click at [45, 86] on span "Revert prices now" at bounding box center [50, 84] width 42 height 6
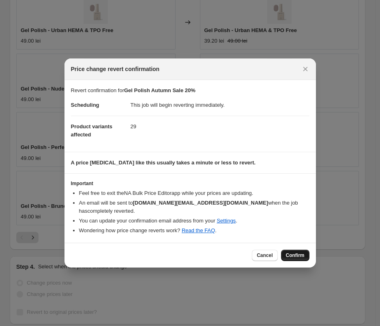
click at [289, 252] on span "Confirm" at bounding box center [295, 255] width 19 height 6
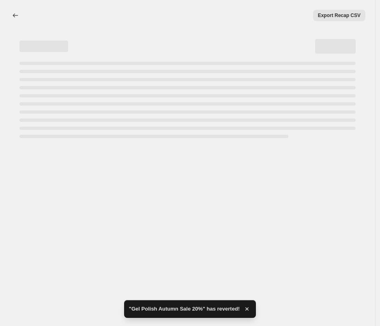
select select "percentage"
select select "collection"
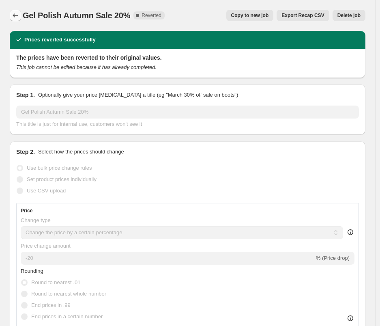
click at [18, 15] on icon "Price change jobs" at bounding box center [15, 15] width 8 height 8
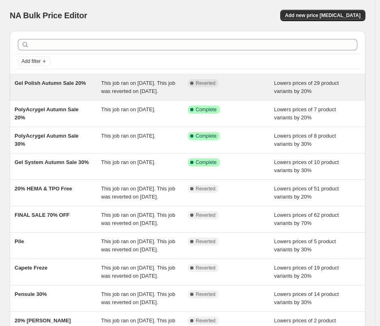
click at [131, 89] on span "This job ran on 3 October 2025. This job was reverted on 3 October 2025." at bounding box center [138, 87] width 74 height 14
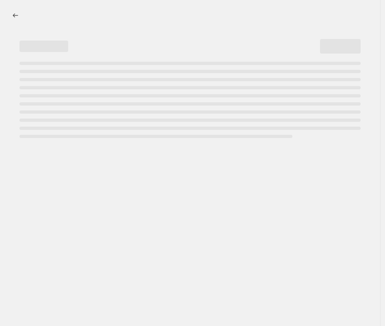
select select "percentage"
select select "collection"
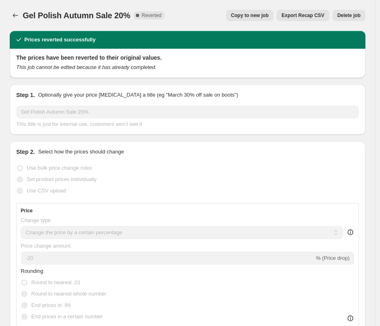
click at [355, 18] on span "Delete job" at bounding box center [349, 15] width 23 height 6
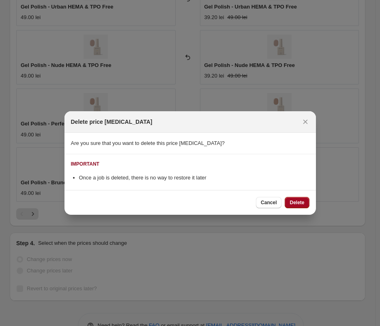
click at [292, 202] on span "Delete" at bounding box center [297, 202] width 15 height 6
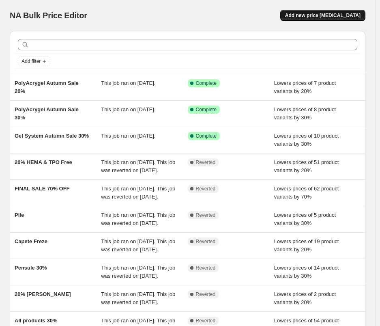
click at [316, 17] on span "Add new price [MEDICAL_DATA]" at bounding box center [322, 15] width 75 height 6
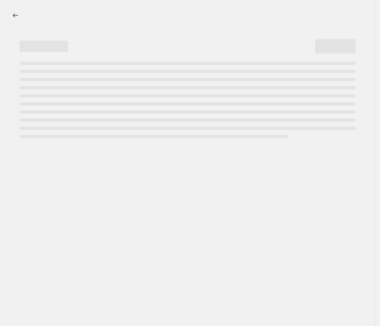
select select "percentage"
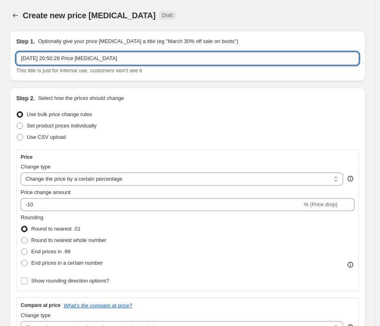
drag, startPoint x: 114, startPoint y: 57, endPoint x: -56, endPoint y: 34, distance: 172.2
click at [16, 52] on input "3 Oct 2025, 20:50:29 Price change job" at bounding box center [187, 58] width 343 height 13
paste input "Gel Polish Autumn Sale 20%"
click at [81, 59] on input "Gel Polish Autumn Sale 20%" at bounding box center [187, 58] width 343 height 13
type input "Gel Polish Autumn Sale 30%"
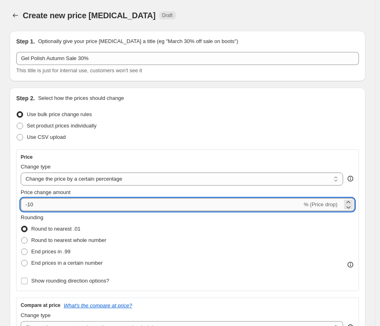
drag, startPoint x: 30, startPoint y: 206, endPoint x: 37, endPoint y: 205, distance: 6.9
click at [37, 205] on input "-10" at bounding box center [162, 204] width 282 height 13
type input "-1"
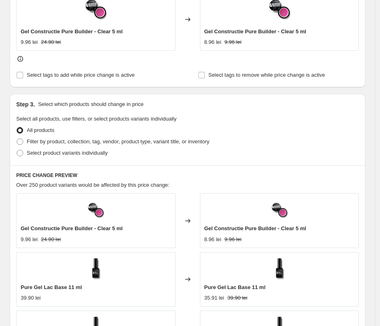
scroll to position [368, 0]
type input "-30"
click at [90, 139] on span "Filter by product, collection, tag, vendor, product type, variant title, or inv…" at bounding box center [118, 142] width 183 height 6
click at [17, 139] on input "Filter by product, collection, tag, vendor, product type, variant title, or inv…" at bounding box center [17, 139] width 0 height 0
radio input "true"
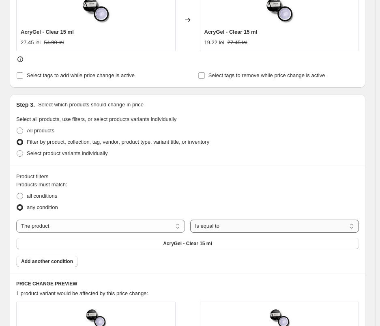
select select "not_equal"
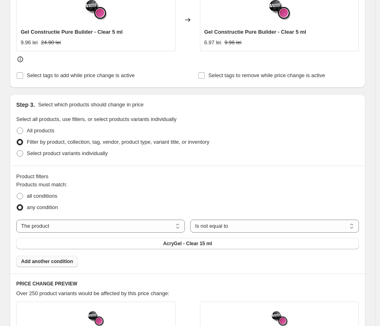
scroll to position [370, 0]
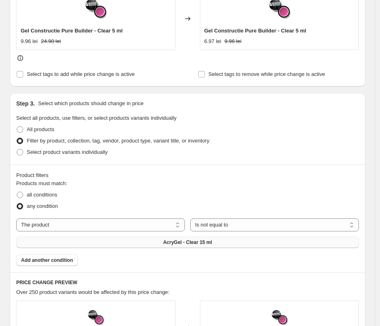
click at [139, 243] on button "AcryGel - Clear 15 ml" at bounding box center [187, 242] width 343 height 11
click at [65, 262] on span "Add another condition" at bounding box center [47, 260] width 52 height 6
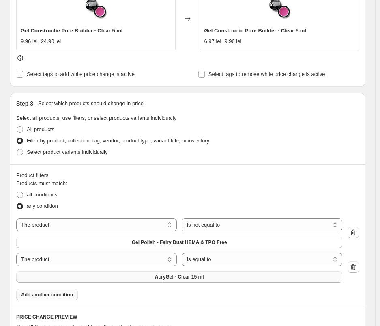
click at [202, 277] on span "AcryGel - Clear 15 ml" at bounding box center [179, 276] width 49 height 6
click at [164, 283] on div "Products must match: all conditions any condition The product The product's col…" at bounding box center [187, 239] width 343 height 121
click at [166, 279] on span "AcryGel - Clear 15 ml" at bounding box center [179, 276] width 49 height 6
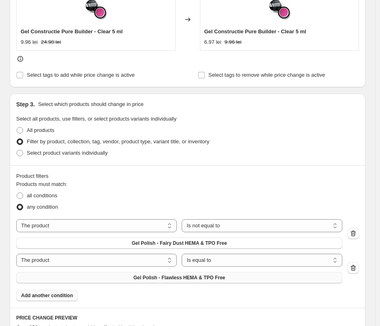
click at [67, 297] on span "Add another condition" at bounding box center [47, 295] width 52 height 6
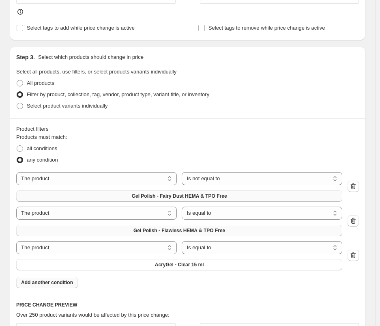
scroll to position [420, 0]
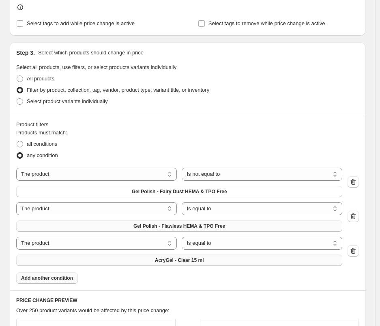
click at [198, 261] on span "AcryGel - Clear 15 ml" at bounding box center [179, 260] width 49 height 6
click at [60, 279] on span "Add another condition" at bounding box center [47, 278] width 52 height 6
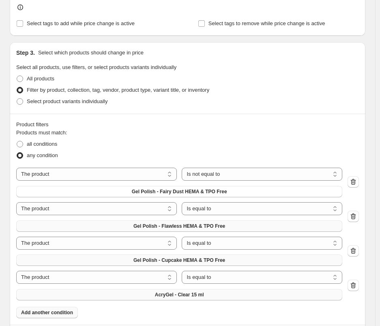
click at [161, 293] on span "AcryGel - Clear 15 ml" at bounding box center [179, 294] width 49 height 6
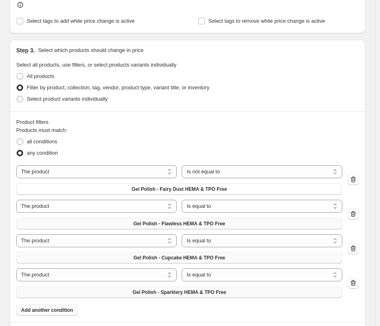
scroll to position [426, 0]
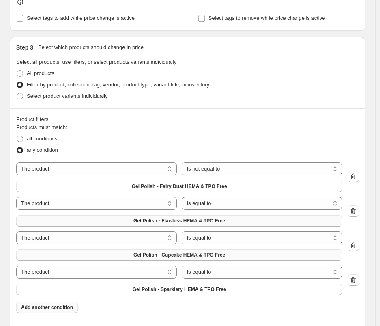
click at [71, 310] on span "Add another condition" at bounding box center [47, 307] width 52 height 6
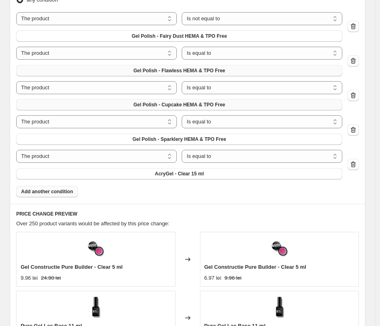
scroll to position [588, 0]
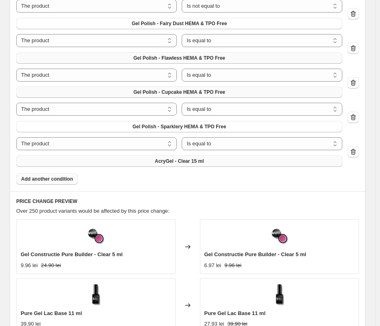
click at [226, 159] on button "AcryGel - Clear 15 ml" at bounding box center [179, 160] width 326 height 11
click at [57, 177] on span "Add another condition" at bounding box center [47, 179] width 52 height 6
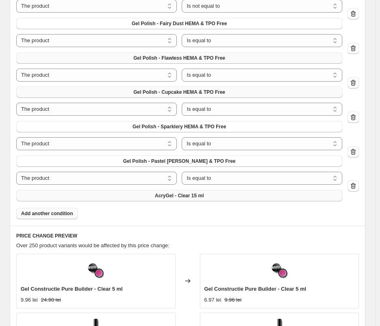
click at [232, 197] on button "AcryGel - Clear 15 ml" at bounding box center [179, 195] width 326 height 11
click at [37, 212] on span "Add another condition" at bounding box center [47, 213] width 52 height 6
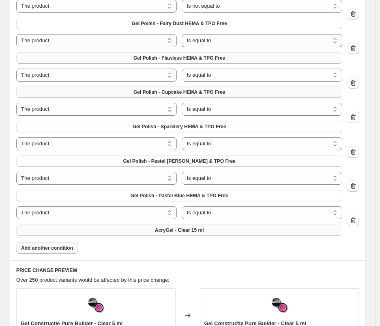
click at [203, 228] on span "AcryGel - Clear 15 ml" at bounding box center [179, 230] width 49 height 6
click at [64, 247] on span "Add another condition" at bounding box center [47, 248] width 52 height 6
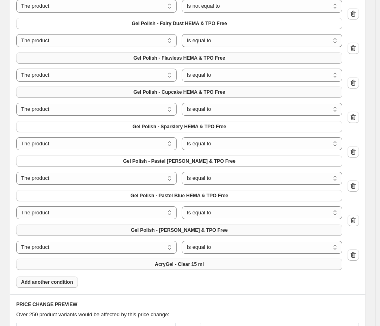
click at [186, 265] on span "AcryGel - Clear 15 ml" at bounding box center [179, 264] width 49 height 6
click at [69, 284] on span "Add another condition" at bounding box center [47, 282] width 52 height 6
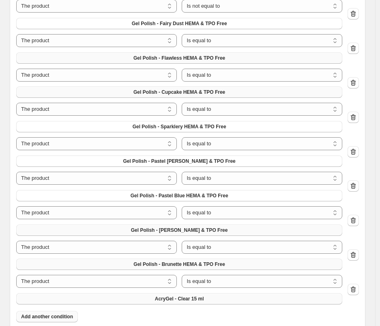
click at [181, 299] on span "AcryGel - Clear 15 ml" at bounding box center [179, 298] width 49 height 6
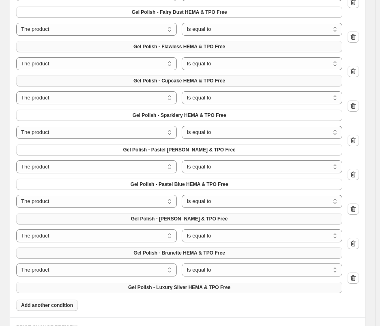
scroll to position [599, 0]
click at [67, 310] on button "Add another condition" at bounding box center [47, 305] width 62 height 11
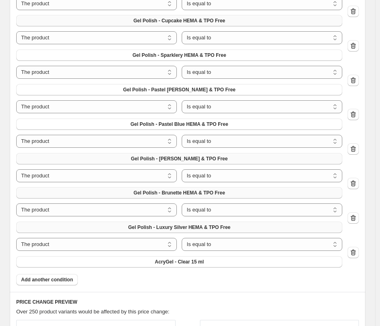
scroll to position [701, 0]
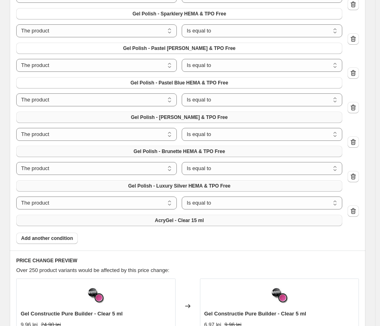
click at [185, 219] on span "AcryGel - Clear 15 ml" at bounding box center [179, 220] width 49 height 6
click at [58, 240] on span "Add another condition" at bounding box center [47, 238] width 52 height 6
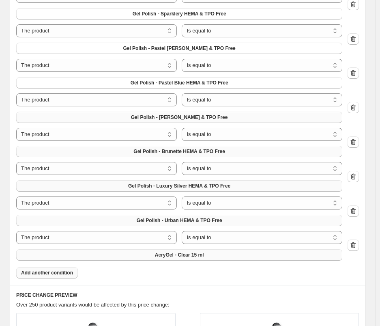
click at [147, 250] on button "AcryGel - Clear 15 ml" at bounding box center [179, 254] width 326 height 11
click at [27, 271] on span "Add another condition" at bounding box center [47, 272] width 52 height 6
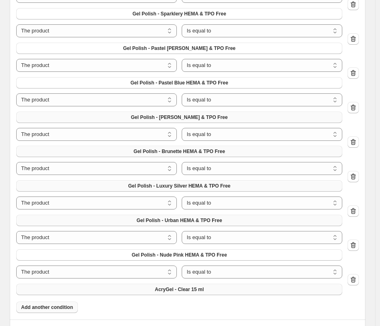
click at [213, 289] on button "AcryGel - Clear 15 ml" at bounding box center [179, 289] width 326 height 11
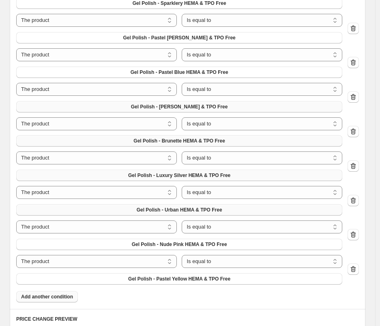
scroll to position [716, 0]
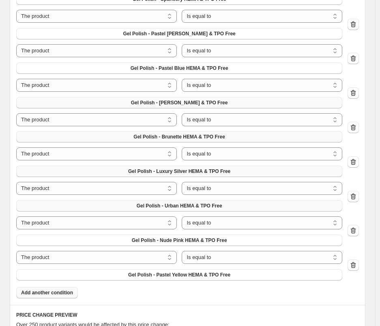
click at [58, 292] on span "Add another condition" at bounding box center [47, 292] width 52 height 6
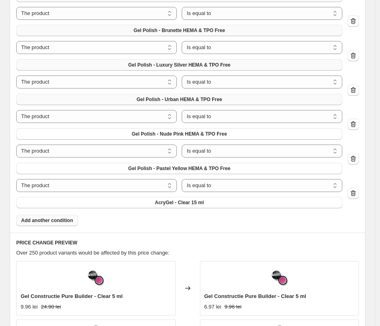
scroll to position [819, 0]
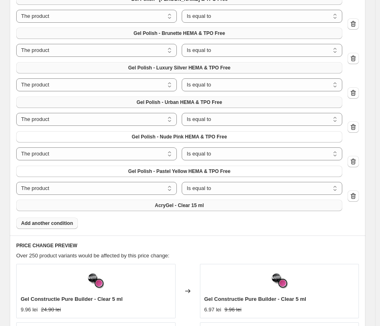
click at [197, 206] on span "AcryGel - Clear 15 ml" at bounding box center [179, 205] width 49 height 6
click at [73, 228] on button "Add another condition" at bounding box center [47, 222] width 62 height 11
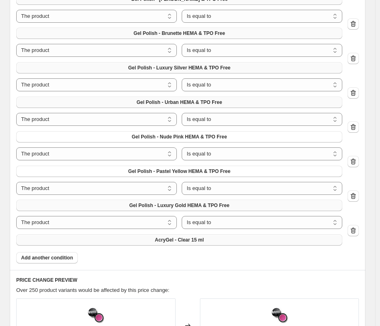
click at [184, 240] on span "AcryGel - Clear 15 ml" at bounding box center [179, 240] width 49 height 6
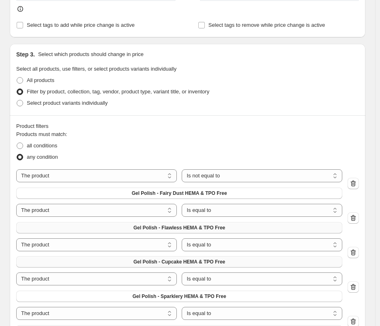
scroll to position [417, 0]
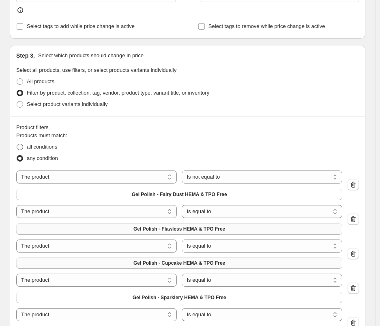
click at [42, 148] on span "all conditions" at bounding box center [42, 147] width 30 height 6
click at [17, 144] on input "all conditions" at bounding box center [17, 144] width 0 height 0
radio input "true"
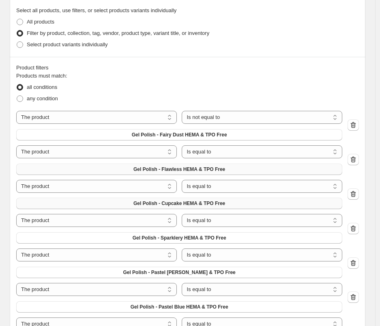
scroll to position [458, 0]
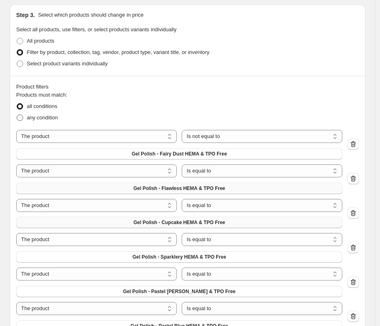
click at [47, 119] on span "any condition" at bounding box center [42, 117] width 31 height 6
click at [17, 115] on input "any condition" at bounding box center [17, 114] width 0 height 0
radio input "true"
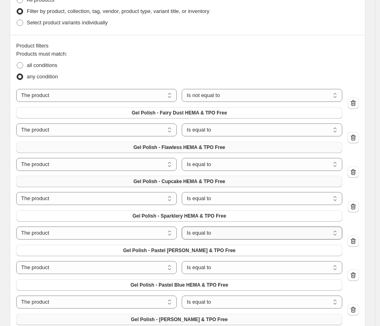
scroll to position [499, 0]
click at [59, 23] on span "Select product variants individually" at bounding box center [67, 23] width 81 height 6
click at [17, 20] on input "Select product variants individually" at bounding box center [17, 20] width 0 height 0
radio input "true"
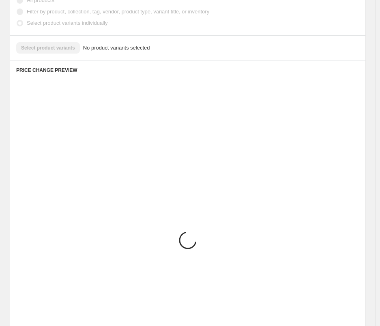
scroll to position [406, 0]
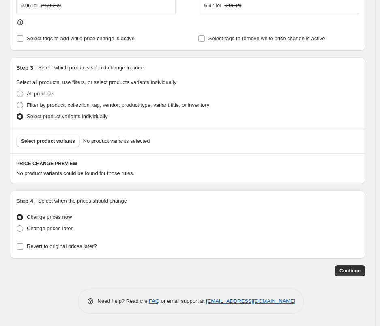
click at [52, 105] on span "Filter by product, collection, tag, vendor, product type, variant title, or inv…" at bounding box center [118, 105] width 183 height 6
click at [17, 102] on input "Filter by product, collection, tag, vendor, product type, variant title, or inv…" at bounding box center [17, 102] width 0 height 0
radio input "true"
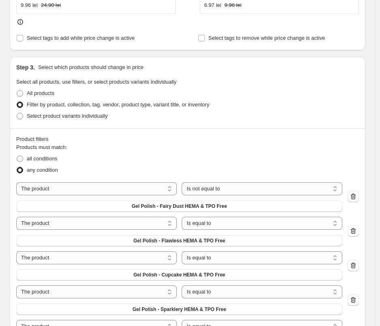
scroll to position [405, 0]
select select "equal"
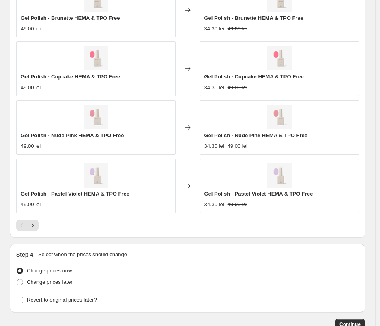
scroll to position [1247, 0]
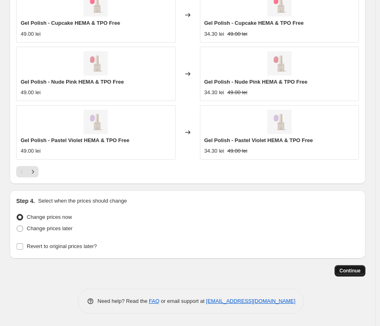
click at [349, 271] on span "Continue" at bounding box center [350, 270] width 21 height 6
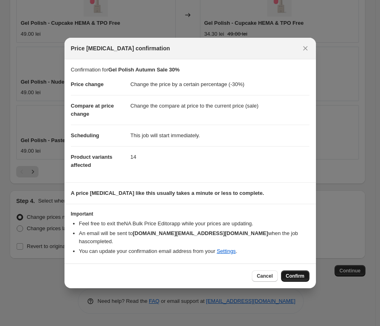
click at [300, 273] on span "Confirm" at bounding box center [295, 276] width 19 height 6
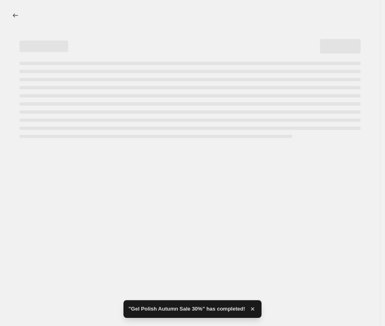
select select "percentage"
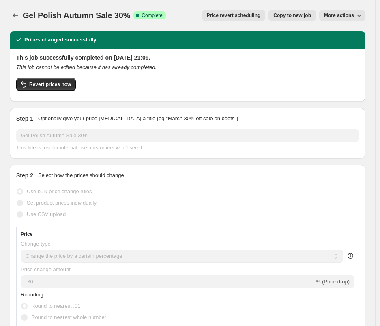
click at [346, 14] on span "More actions" at bounding box center [339, 15] width 30 height 6
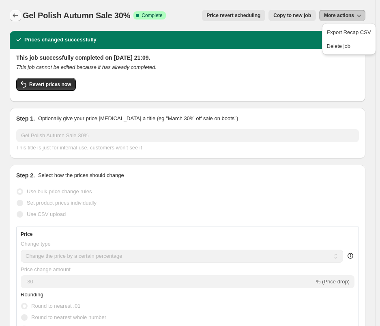
click at [19, 15] on icon "Price change jobs" at bounding box center [15, 15] width 8 height 8
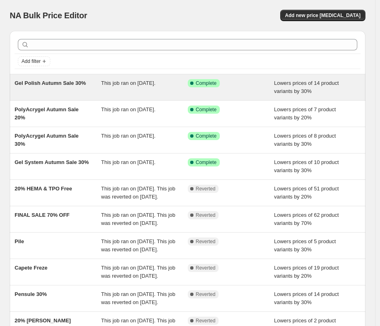
click at [54, 86] on span "Gel Polish Autumn Sale 30%" at bounding box center [50, 83] width 71 height 6
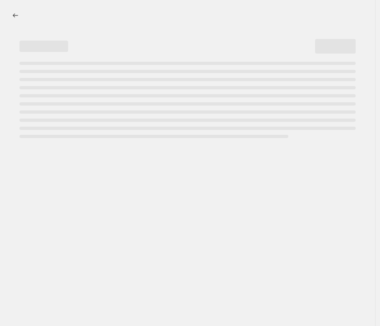
select select "percentage"
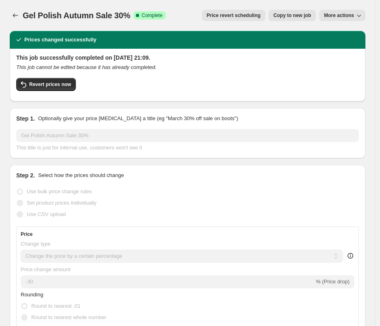
click at [299, 17] on span "Copy to new job" at bounding box center [292, 15] width 38 height 6
select select "percentage"
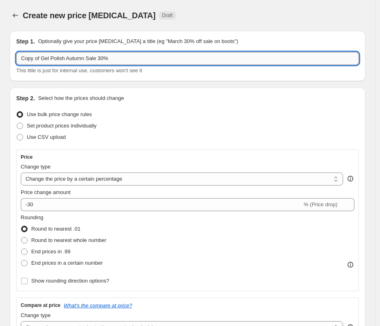
drag, startPoint x: 44, startPoint y: 58, endPoint x: 15, endPoint y: 52, distance: 29.3
click at [16, 52] on input "Copy of Gel Polish Autumn Sale 30%" at bounding box center [187, 58] width 343 height 13
click at [81, 56] on input "Gel Polish Autumn Sale 30%" at bounding box center [187, 58] width 343 height 13
type input "Gel Polish Autumn Sale 20%"
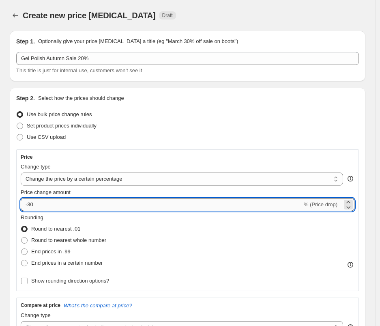
click at [29, 204] on input "-30" at bounding box center [162, 204] width 282 height 13
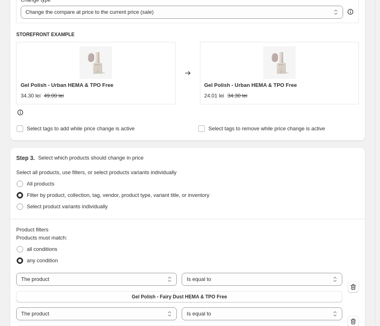
scroll to position [360, 0]
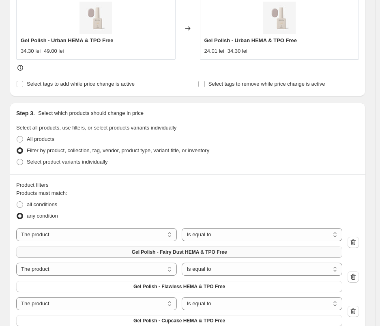
type input "-20"
click at [181, 252] on span "Gel Polish - Fairy Dust HEMA & TPO Free" at bounding box center [179, 252] width 95 height 6
drag, startPoint x: 357, startPoint y: 276, endPoint x: 235, endPoint y: 274, distance: 122.1
click at [235, 274] on div "The product The product's collection The product's tag The product's vendor The…" at bounding box center [187, 277] width 343 height 30
click at [225, 288] on span "Gel Polish - Flawless HEMA & TPO Free" at bounding box center [179, 286] width 92 height 6
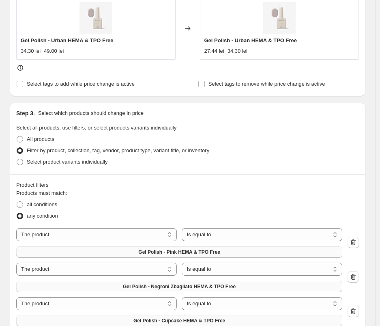
click at [204, 319] on span "Gel Polish - Cupcake HEMA & TPO Free" at bounding box center [179, 320] width 92 height 6
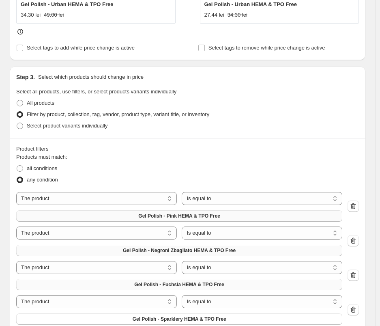
scroll to position [396, 0]
click at [241, 321] on button "Gel Polish - Sparklery HEMA & TPO Free" at bounding box center [179, 318] width 326 height 11
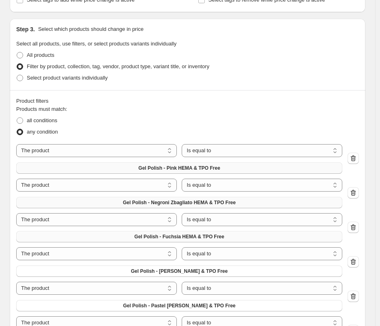
scroll to position [448, 0]
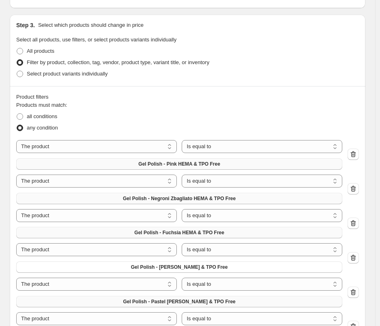
click at [209, 303] on span "Gel Polish - Pastel Green HEMA & TPO Free" at bounding box center [179, 301] width 112 height 6
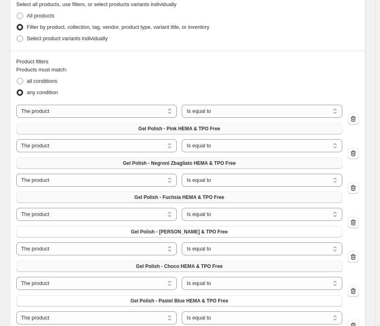
scroll to position [483, 0]
click at [200, 302] on span "Gel Polish - Pastel Blue HEMA & TPO Free" at bounding box center [180, 301] width 98 height 6
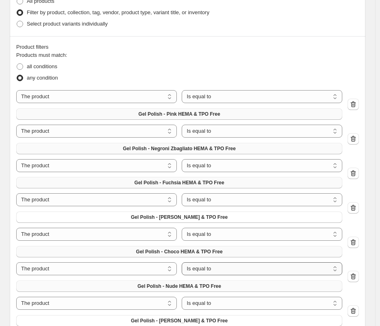
scroll to position [554, 0]
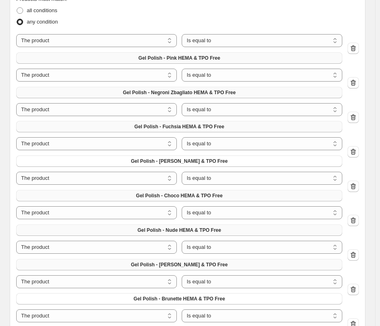
click at [168, 265] on span "Gel Polish - Gray HEMA & TPO Free" at bounding box center [179, 264] width 97 height 6
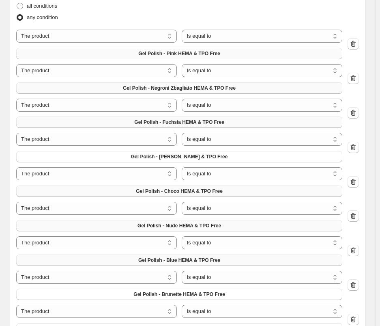
scroll to position [596, 0]
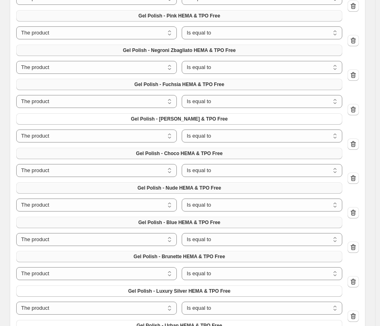
click at [190, 260] on button "Gel Polish - Brunette HEMA & TPO Free" at bounding box center [179, 256] width 326 height 11
click at [202, 292] on span "Gel Polish - Luxury Silver HEMA & TPO Free" at bounding box center [179, 291] width 102 height 6
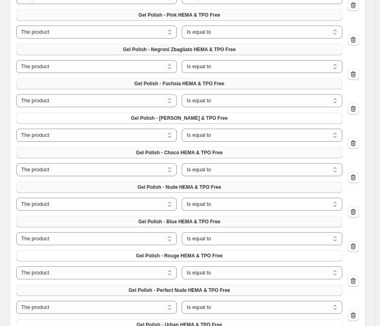
scroll to position [602, 0]
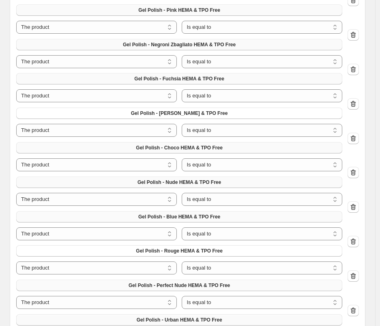
click at [208, 318] on span "Gel Polish - Urban HEMA & TPO Free" at bounding box center [180, 319] width 86 height 6
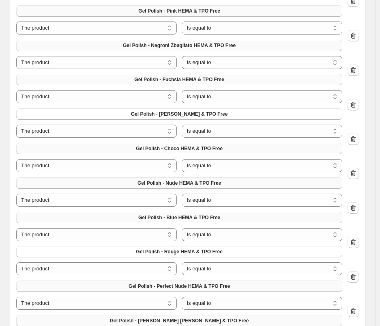
scroll to position [676, 0]
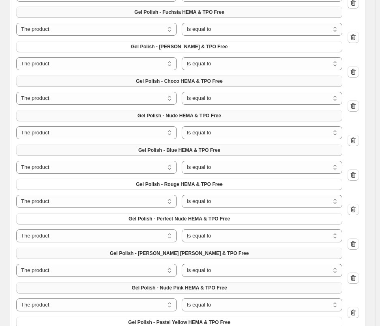
click at [186, 284] on span "Gel Polish - Nude Pink HEMA & TPO Free" at bounding box center [179, 287] width 95 height 6
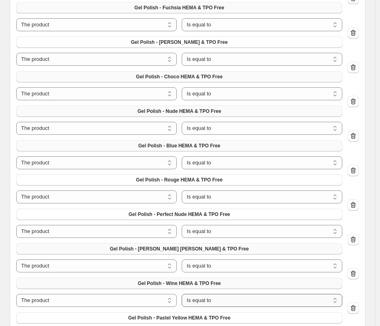
scroll to position [681, 0]
click at [192, 314] on span "Gel Polish - Pastel Yellow HEMA & TPO Free" at bounding box center [179, 317] width 102 height 6
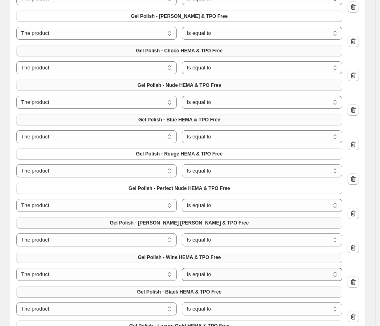
scroll to position [713, 0]
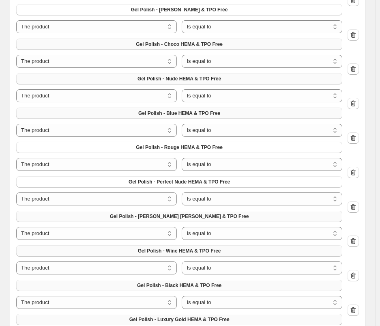
click at [215, 316] on span "Gel Polish - Luxury Gold HEMA & TPO Free" at bounding box center [179, 319] width 100 height 6
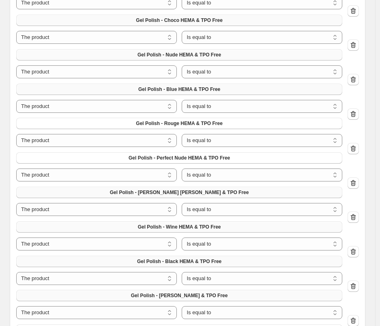
scroll to position [785, 0]
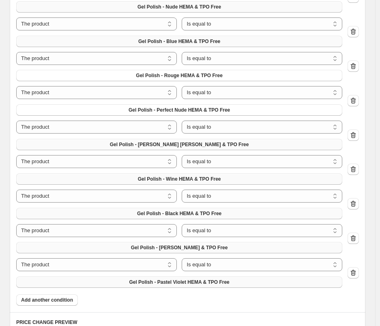
click at [220, 279] on span "Gel Polish - Pastel Violet HEMA & TPO Free" at bounding box center [179, 282] width 100 height 6
click at [63, 297] on span "Add another condition" at bounding box center [47, 300] width 52 height 6
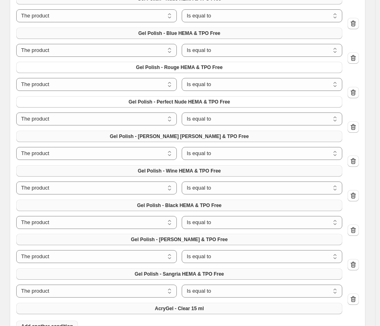
click at [198, 310] on span "AcryGel - Clear 15 ml" at bounding box center [179, 308] width 49 height 6
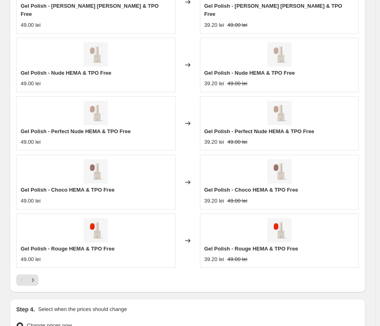
scroll to position [1188, 0]
click at [35, 276] on icon "Next" at bounding box center [33, 280] width 8 height 8
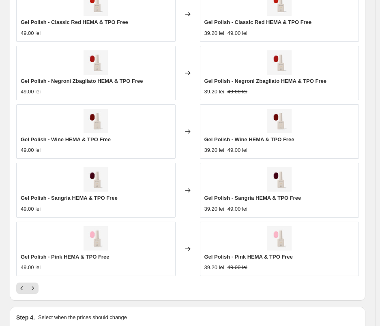
scroll to position [1240, 0]
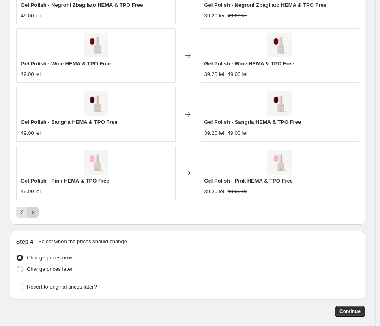
click at [34, 214] on icon "Next" at bounding box center [33, 212] width 8 height 8
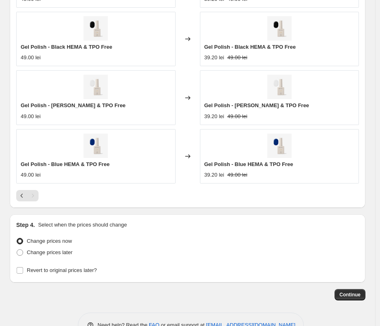
scroll to position [1281, 0]
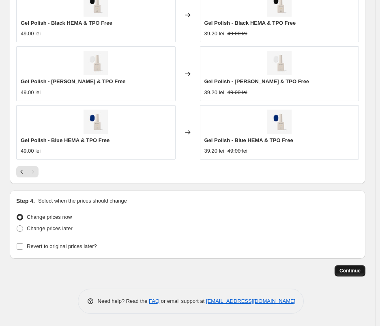
click at [348, 269] on span "Continue" at bounding box center [350, 270] width 21 height 6
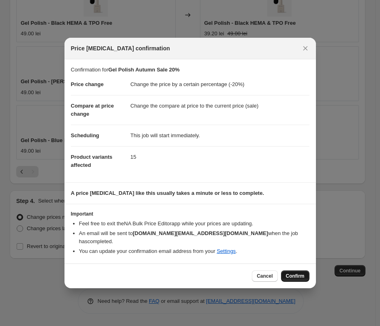
click at [297, 273] on span "Confirm" at bounding box center [295, 276] width 19 height 6
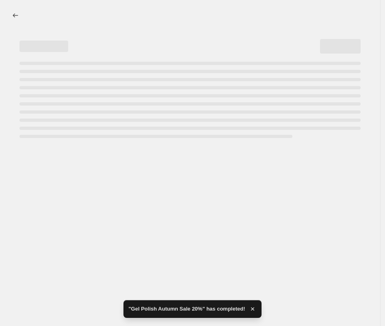
select select "percentage"
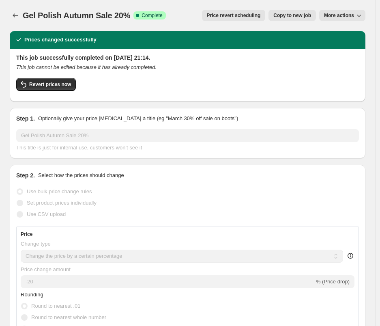
click at [303, 14] on span "Copy to new job" at bounding box center [292, 15] width 38 height 6
select select "percentage"
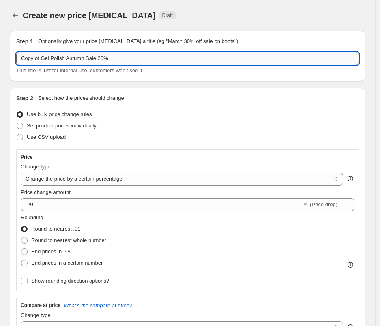
drag, startPoint x: 43, startPoint y: 59, endPoint x: -72, endPoint y: 50, distance: 116.0
click at [16, 52] on input "Copy of Gel Polish Autumn Sale 20%" at bounding box center [187, 58] width 343 height 13
drag, startPoint x: 46, startPoint y: 58, endPoint x: 7, endPoint y: 52, distance: 39.0
click at [16, 52] on input "Gel Polish Autumn Sale 20%" at bounding box center [187, 58] width 343 height 13
click at [79, 59] on input "Top Coat Autumn Sale 20%" at bounding box center [187, 58] width 343 height 13
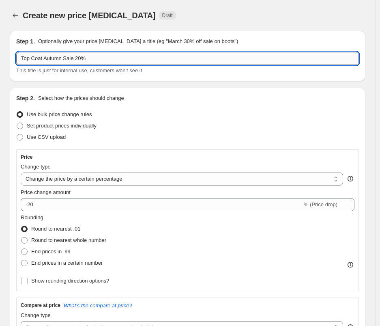
click at [81, 60] on input "Top Coat Autumn Sale 20%" at bounding box center [187, 58] width 343 height 13
type input "Top Coat Autumn Sale 30%"
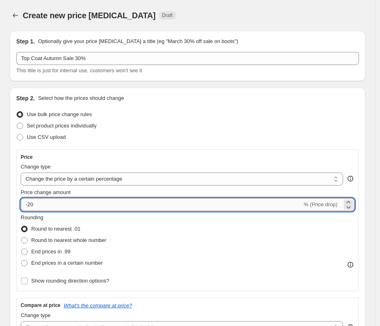
click at [32, 208] on input "-20" at bounding box center [162, 204] width 282 height 13
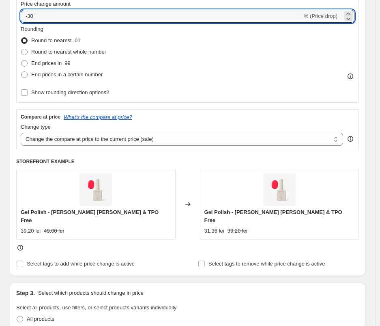
scroll to position [200, 0]
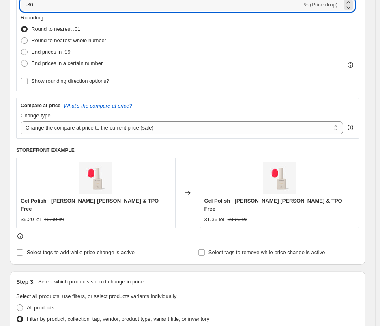
type input "-30"
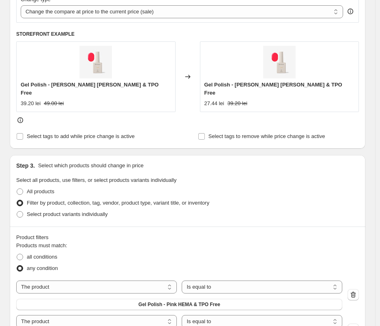
scroll to position [316, 0]
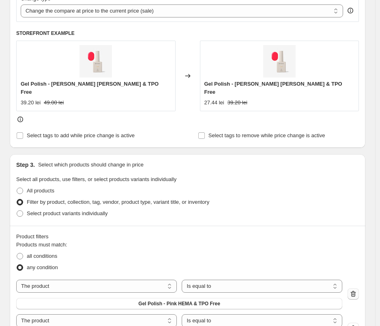
click at [355, 290] on icon "button" at bounding box center [353, 294] width 8 height 8
click at [357, 290] on icon "button" at bounding box center [353, 294] width 8 height 8
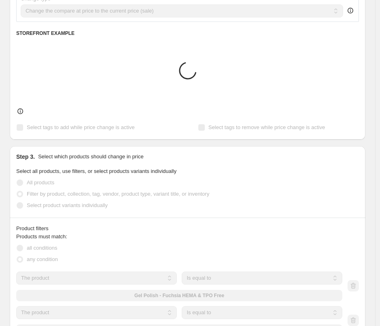
click at [357, 288] on icon "button" at bounding box center [353, 286] width 8 height 8
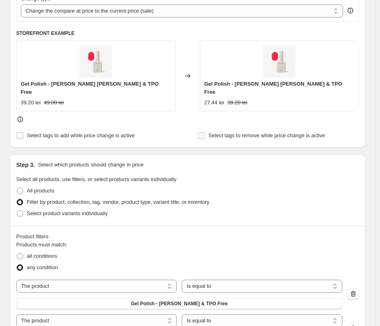
click at [357, 290] on icon "button" at bounding box center [353, 294] width 8 height 8
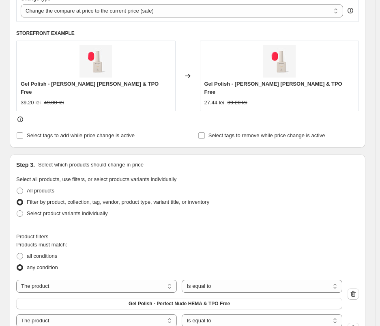
click at [357, 290] on icon "button" at bounding box center [353, 294] width 8 height 8
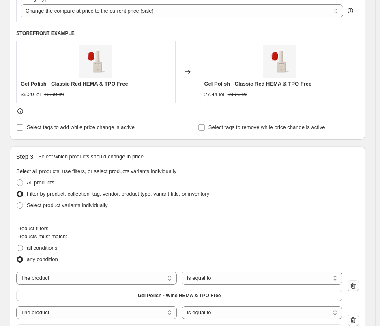
click at [357, 288] on icon "button" at bounding box center [353, 286] width 8 height 8
click at [357, 289] on icon "button" at bounding box center [353, 286] width 8 height 8
click at [357, 286] on icon "button" at bounding box center [353, 286] width 8 height 8
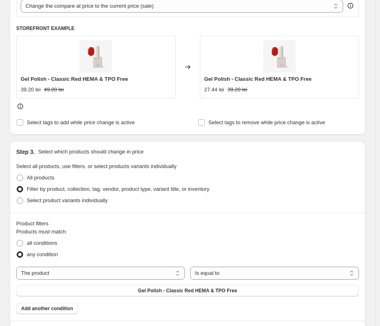
scroll to position [325, 0]
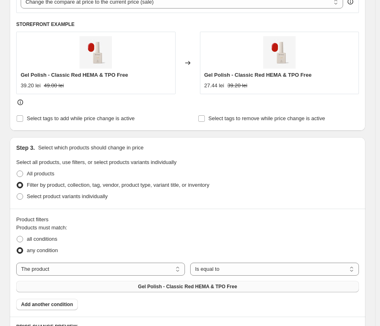
click at [244, 288] on button "Gel Polish - Classic Red HEMA & TPO Free" at bounding box center [187, 286] width 343 height 11
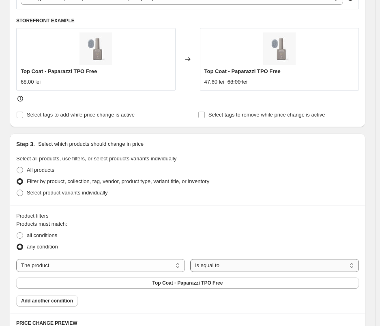
scroll to position [339, 0]
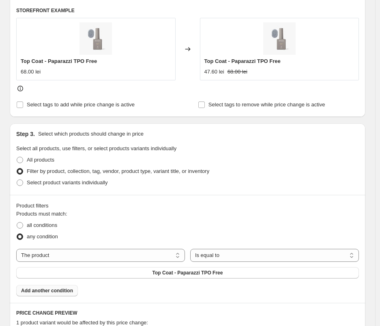
click at [62, 294] on button "Add another condition" at bounding box center [47, 290] width 62 height 11
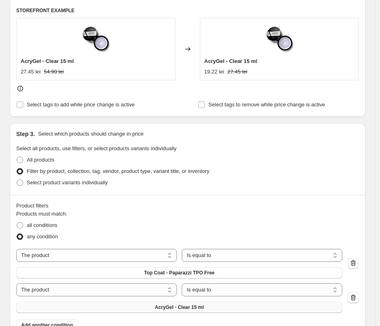
click at [216, 305] on button "AcryGel - Clear 15 ml" at bounding box center [179, 306] width 326 height 11
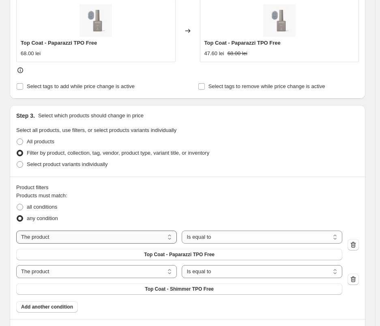
scroll to position [375, 0]
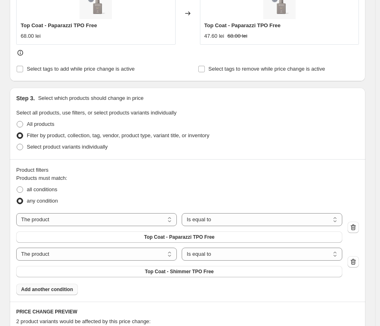
click at [66, 289] on span "Add another condition" at bounding box center [47, 289] width 52 height 6
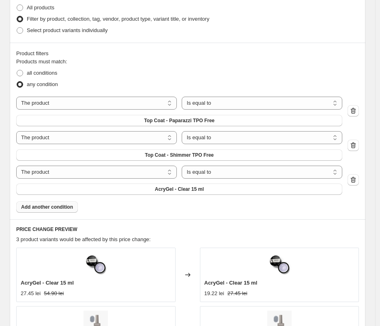
scroll to position [488, 0]
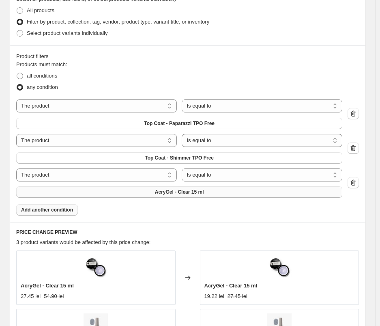
click at [193, 195] on span "AcryGel - Clear 15 ml" at bounding box center [179, 192] width 49 height 6
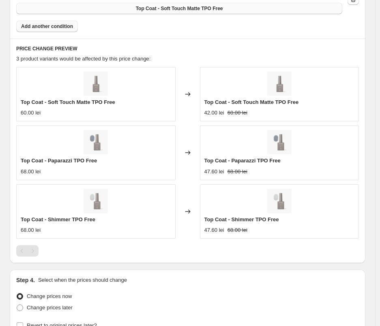
scroll to position [751, 0]
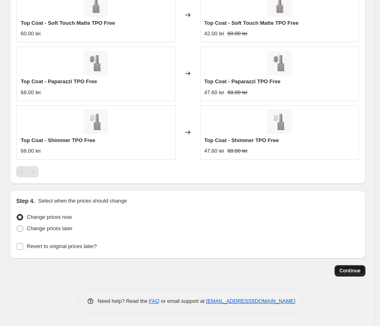
click at [359, 272] on span "Continue" at bounding box center [350, 270] width 21 height 6
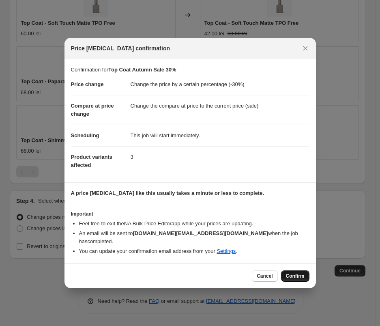
click at [290, 273] on span "Confirm" at bounding box center [295, 276] width 19 height 6
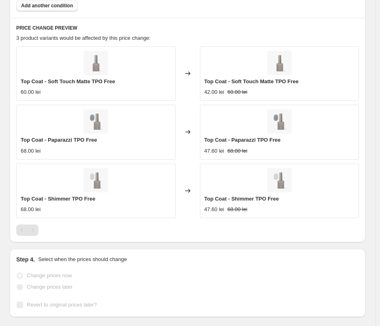
scroll to position [772, 0]
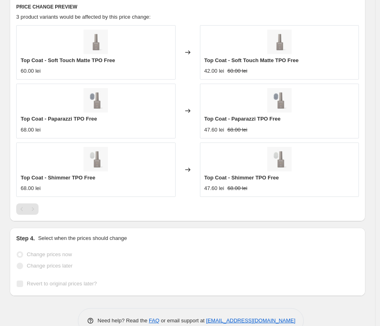
select select "percentage"
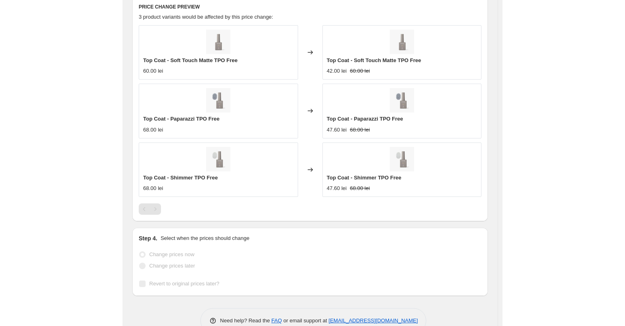
scroll to position [0, 0]
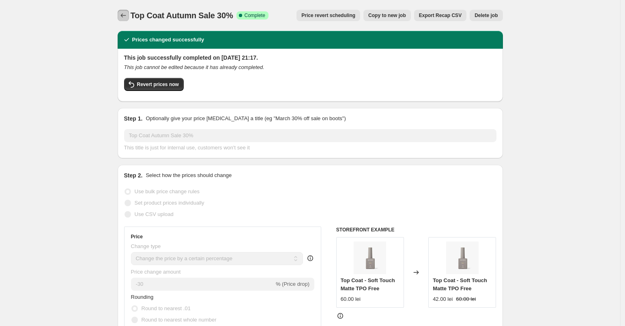
click at [127, 14] on icon "Price change jobs" at bounding box center [123, 15] width 8 height 8
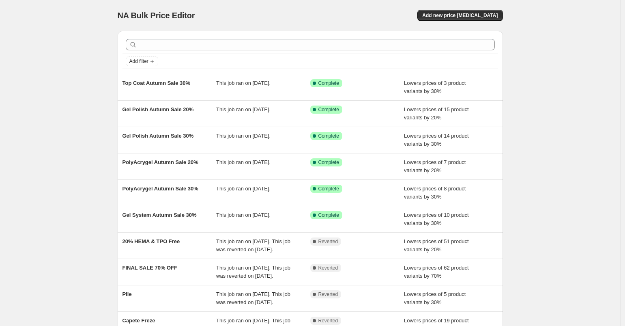
click at [62, 82] on div "NA Bulk Price Editor. This page is ready NA Bulk Price Editor Add new price cha…" at bounding box center [310, 209] width 620 height 418
